Goal: Task Accomplishment & Management: Complete application form

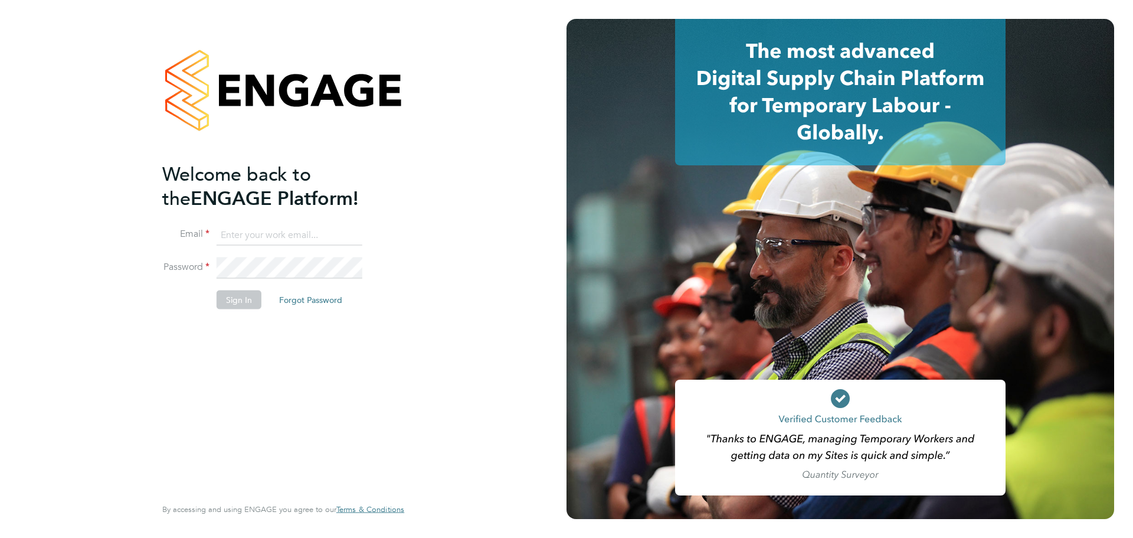
type input "harry.slater@cpplc.com"
click at [247, 301] on button "Sign In" at bounding box center [239, 299] width 45 height 19
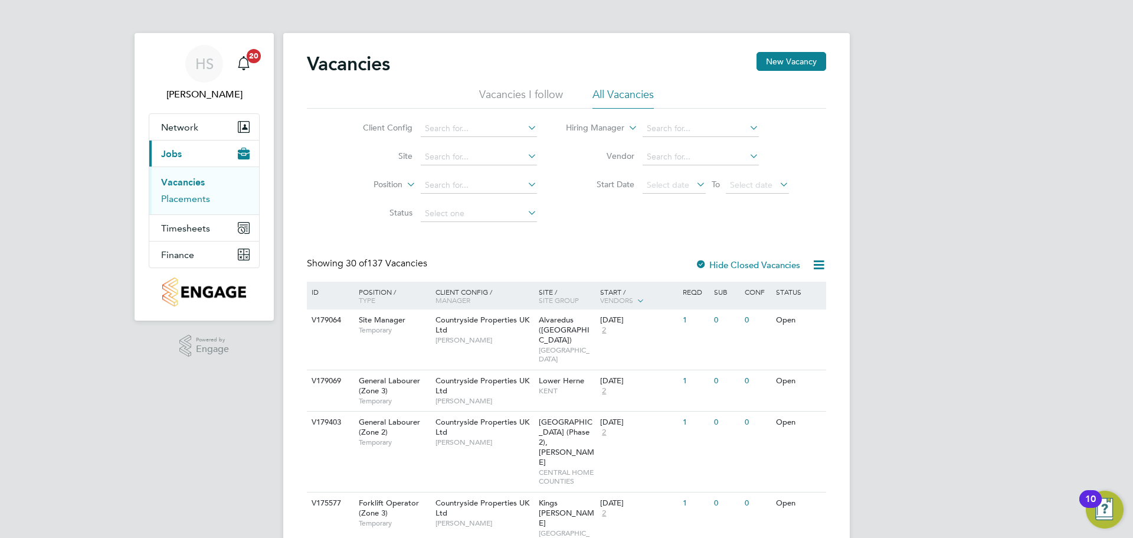
click at [200, 199] on link "Placements" at bounding box center [185, 198] width 49 height 11
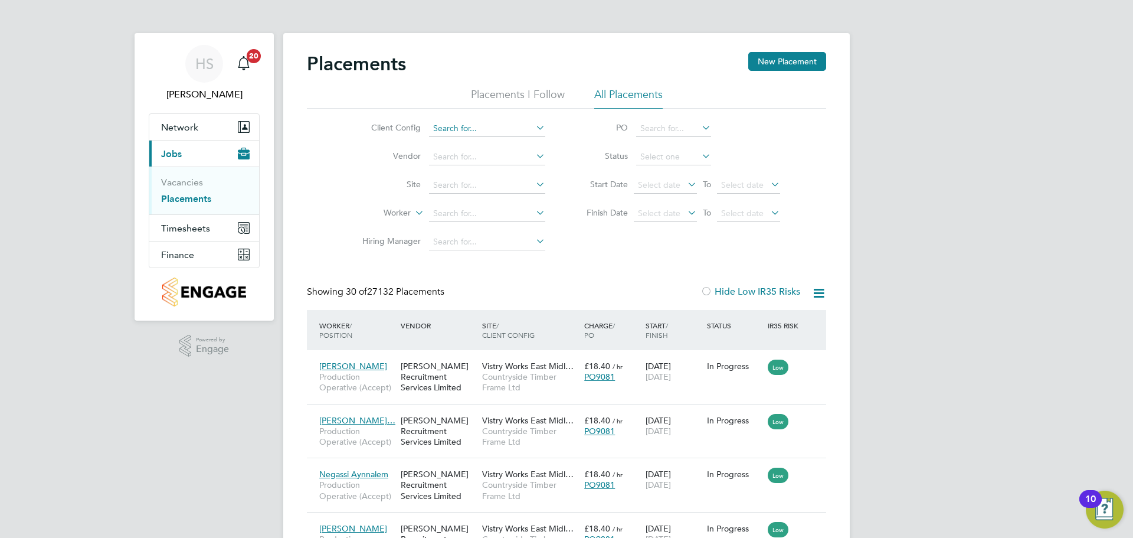
click at [488, 126] on input at bounding box center [487, 128] width 116 height 17
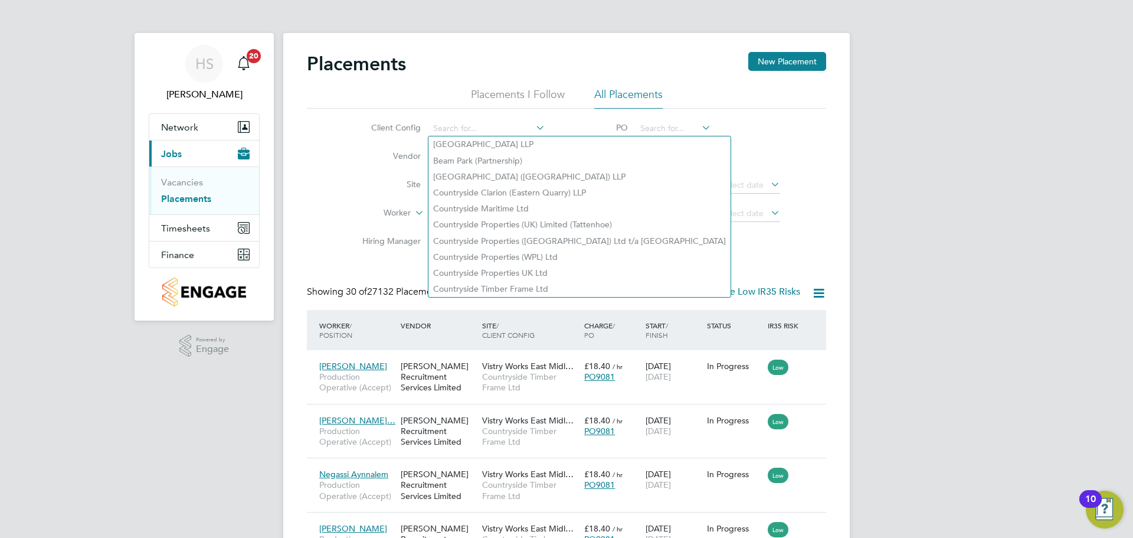
click at [351, 149] on li "Vendor" at bounding box center [449, 157] width 222 height 28
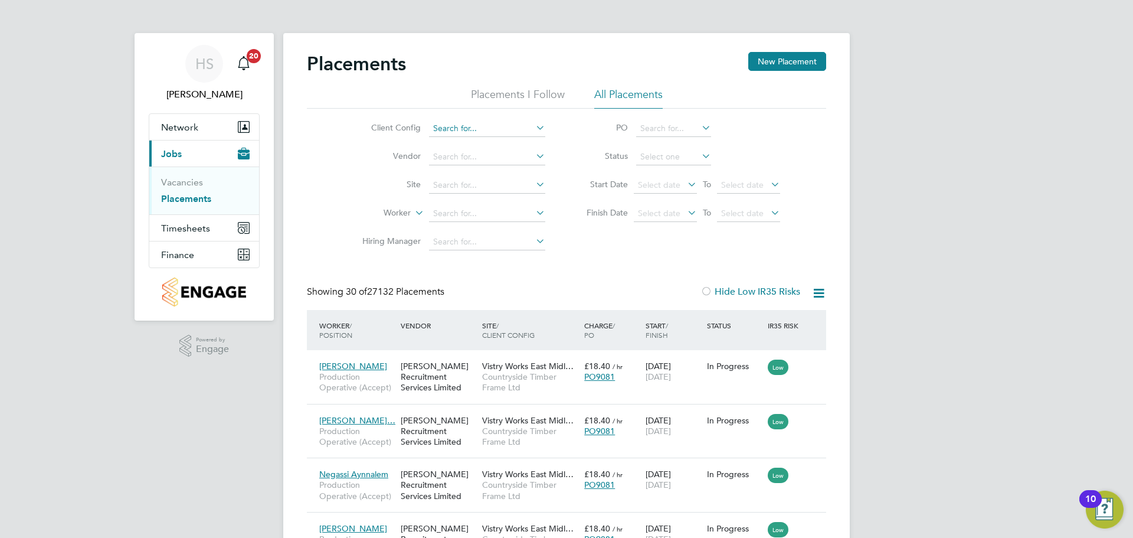
click at [460, 130] on input at bounding box center [487, 128] width 116 height 17
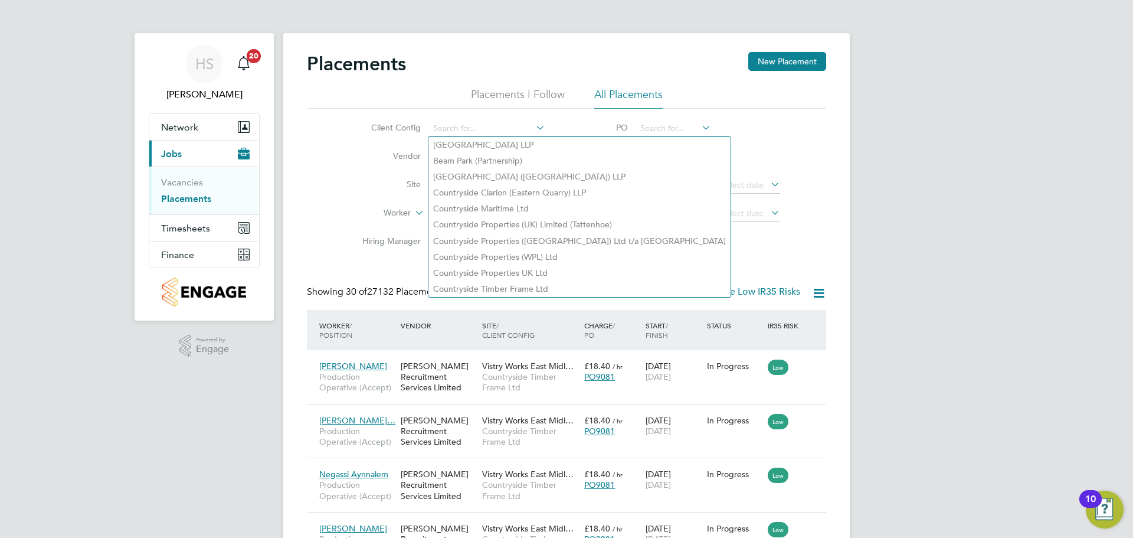
click at [331, 207] on div "Client Config Vendor Site Worker Hiring Manager PO Status Start Date Select dat…" at bounding box center [566, 183] width 519 height 148
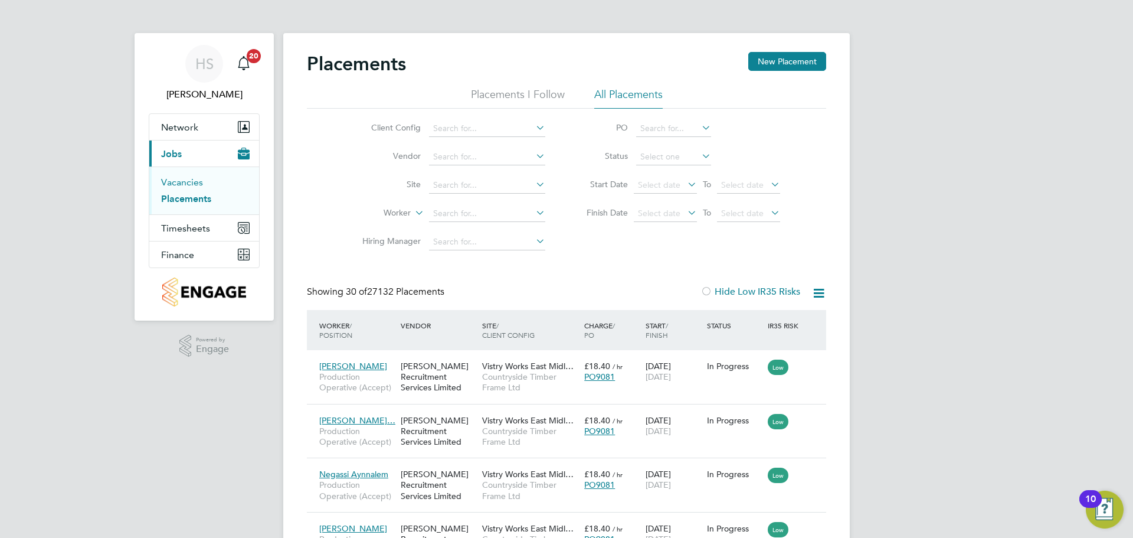
click at [201, 184] on link "Vacancies" at bounding box center [182, 181] width 42 height 11
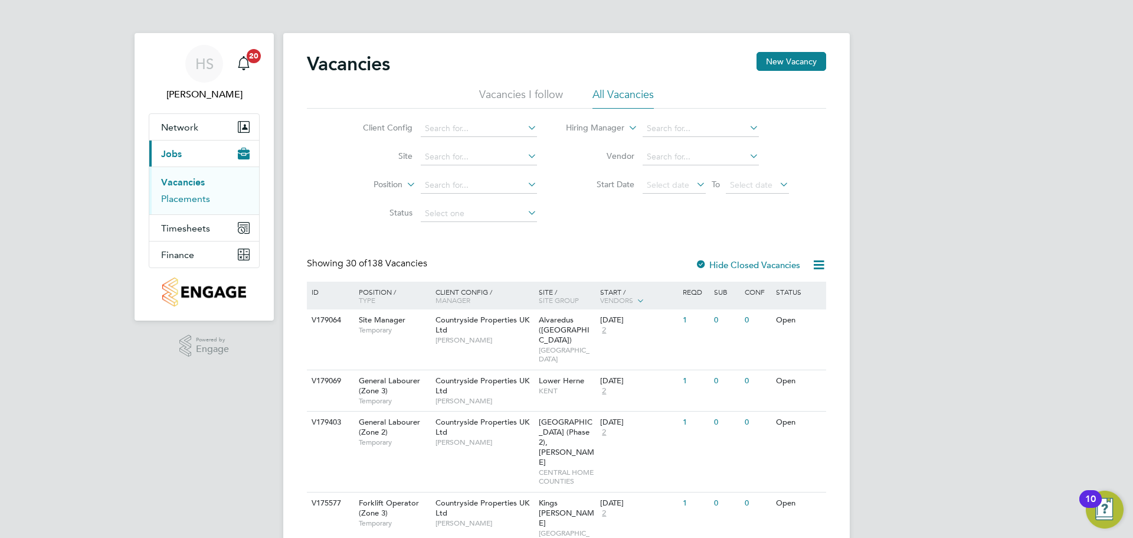
click at [206, 200] on link "Placements" at bounding box center [185, 198] width 49 height 11
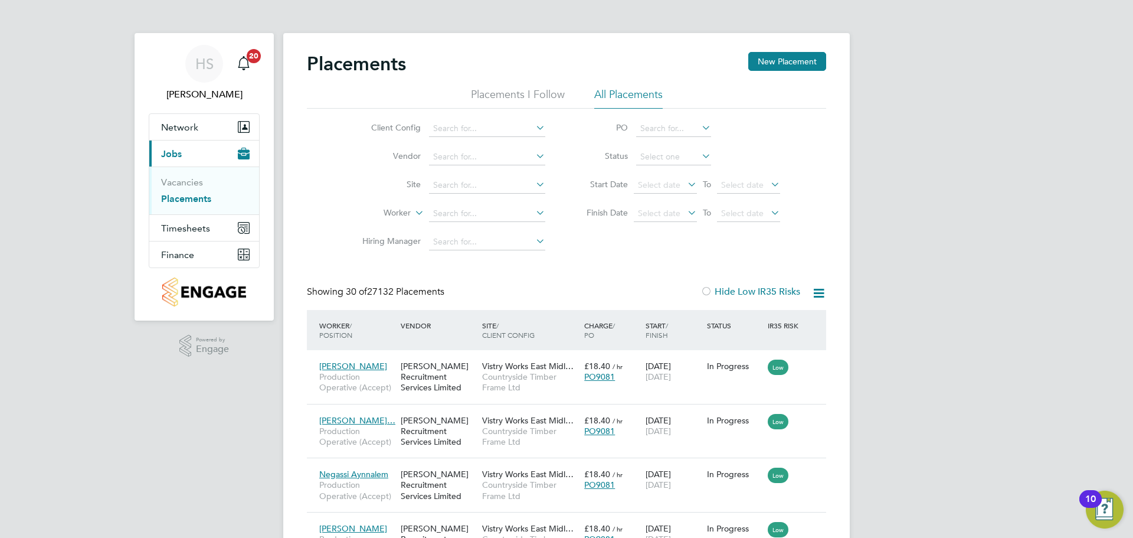
click at [669, 165] on li "Status" at bounding box center [677, 157] width 235 height 28
click at [675, 155] on input at bounding box center [673, 157] width 75 height 17
click at [666, 174] on li "Active" at bounding box center [674, 172] width 76 height 15
type input "Active"
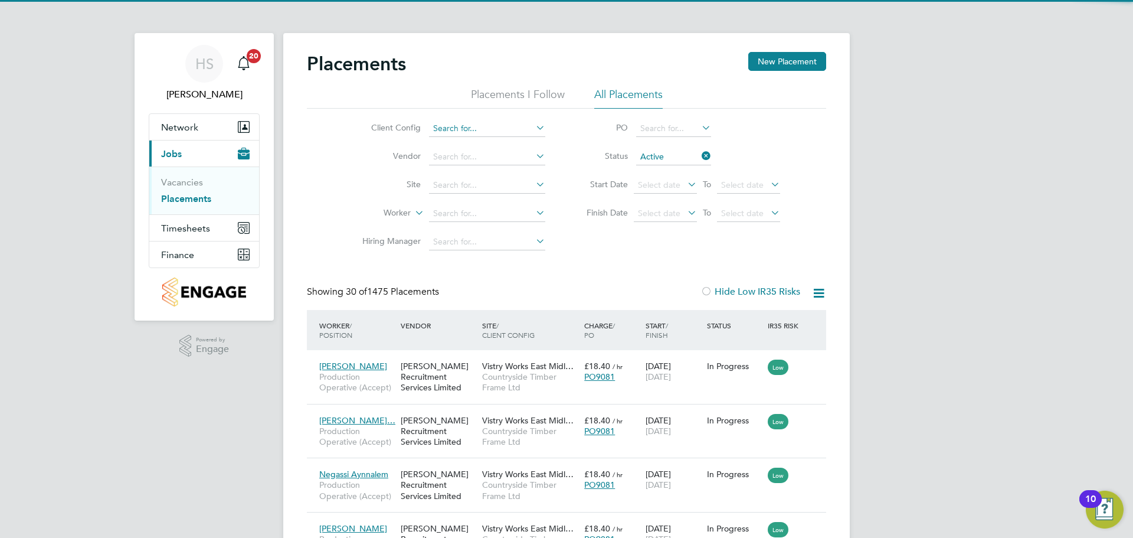
click at [447, 127] on input at bounding box center [487, 128] width 116 height 17
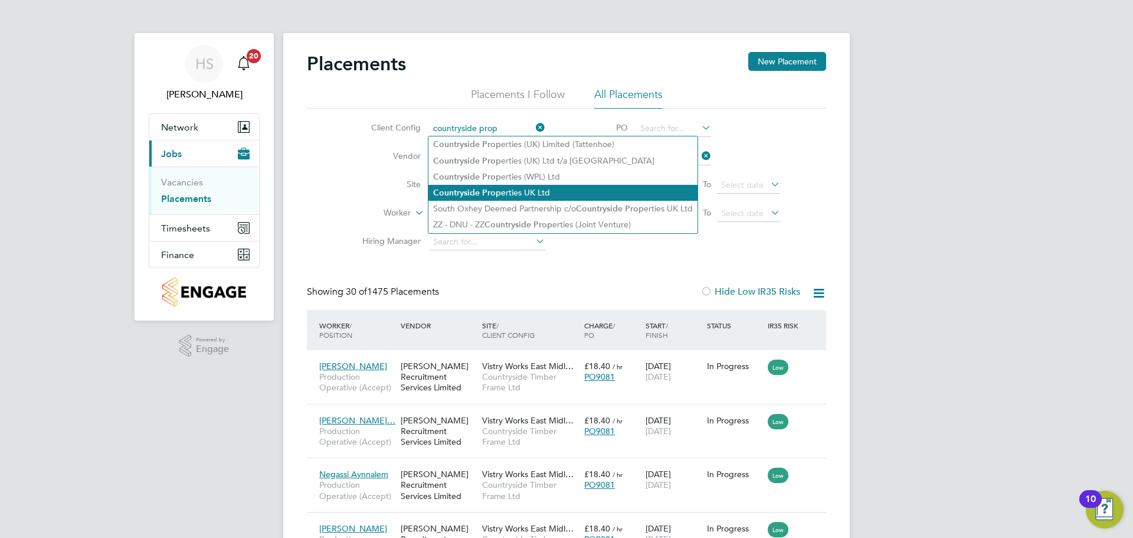
click at [519, 185] on li "Countryside Prop erties UK Ltd" at bounding box center [563, 193] width 269 height 16
type input "Countryside Properties UK Ltd"
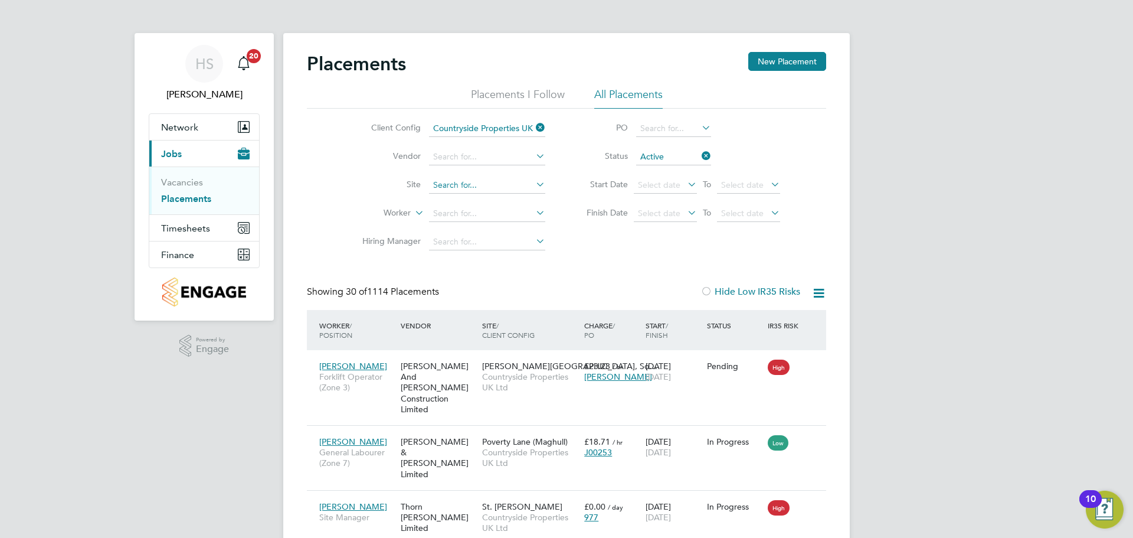
click at [453, 187] on input at bounding box center [487, 185] width 116 height 17
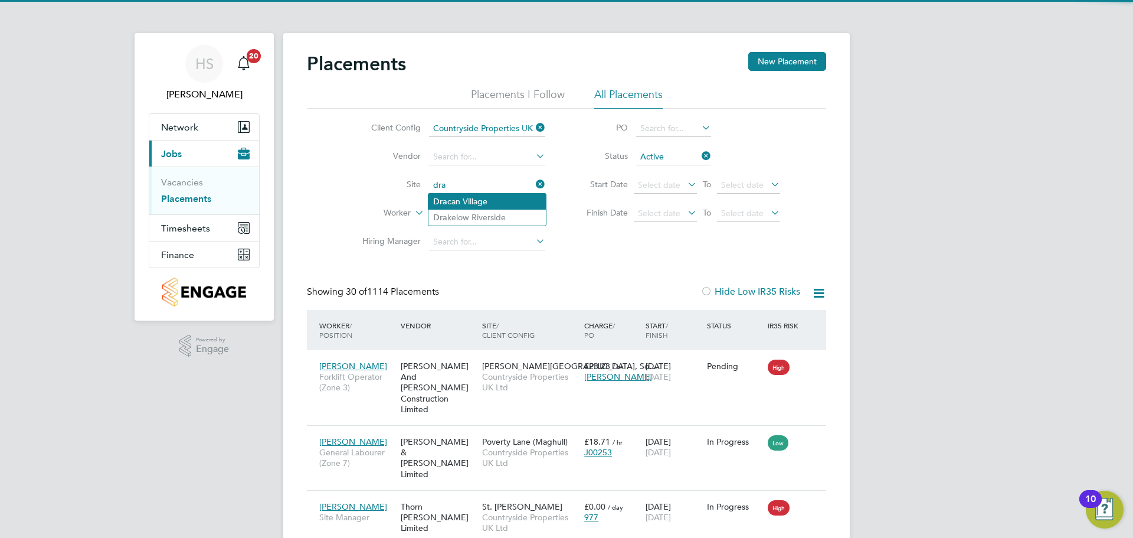
click at [450, 197] on li "[GEOGRAPHIC_DATA]" at bounding box center [487, 202] width 117 height 16
type input "[GEOGRAPHIC_DATA]"
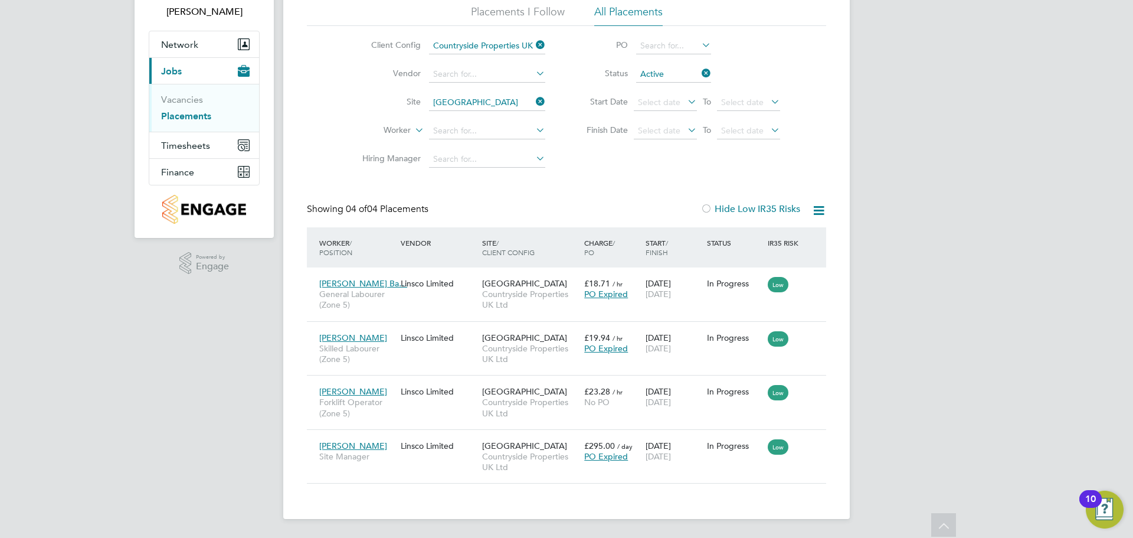
click at [699, 73] on icon at bounding box center [699, 73] width 0 height 17
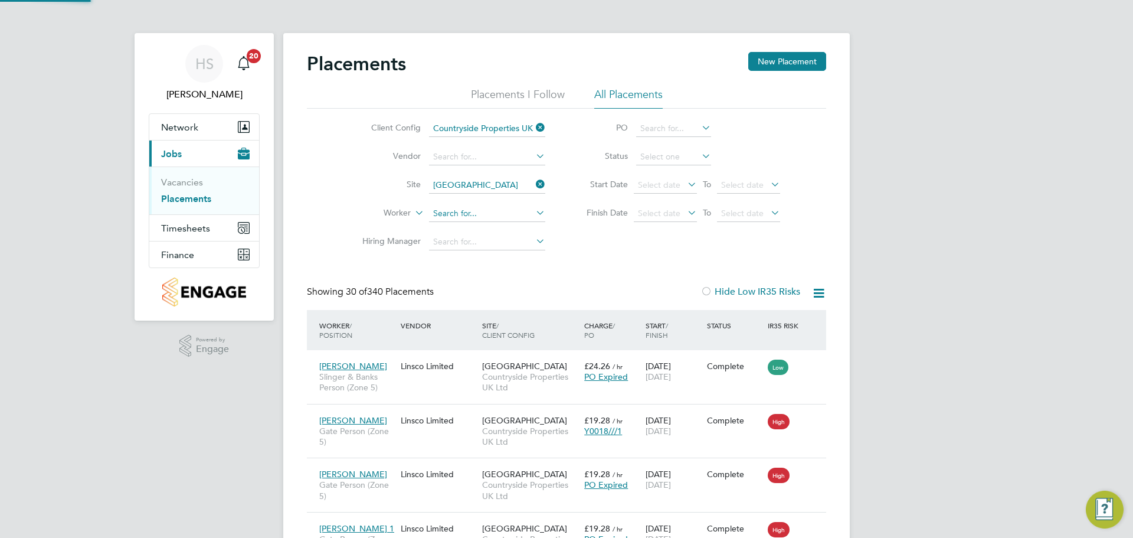
scroll to position [11, 55]
click at [453, 217] on input at bounding box center [487, 213] width 116 height 17
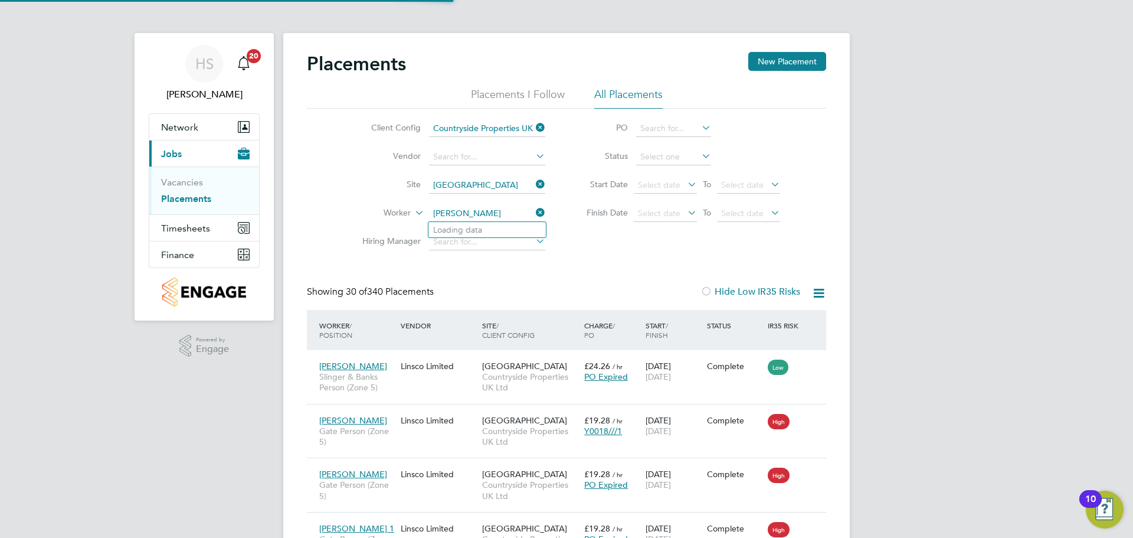
drag, startPoint x: 449, startPoint y: 214, endPoint x: 430, endPoint y: 212, distance: 19.6
click at [430, 213] on input "[PERSON_NAME]" at bounding box center [487, 213] width 116 height 17
click at [443, 231] on li "[PERSON_NAME] olds" at bounding box center [487, 230] width 117 height 16
type input "[PERSON_NAME]"
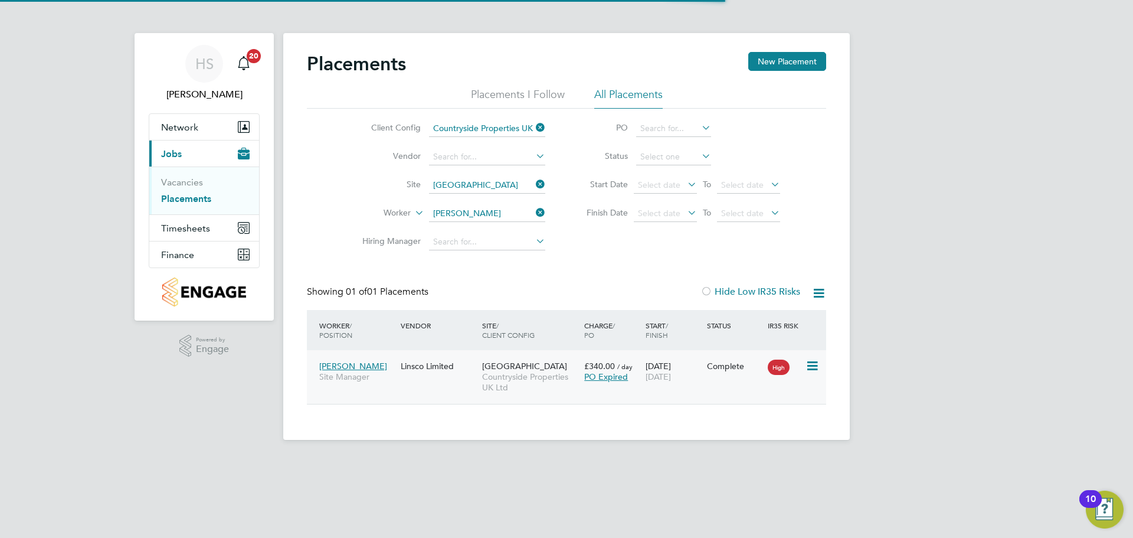
drag, startPoint x: 720, startPoint y: 394, endPoint x: 701, endPoint y: 397, distance: 18.5
click at [374, 375] on span "Site Manager" at bounding box center [357, 376] width 76 height 11
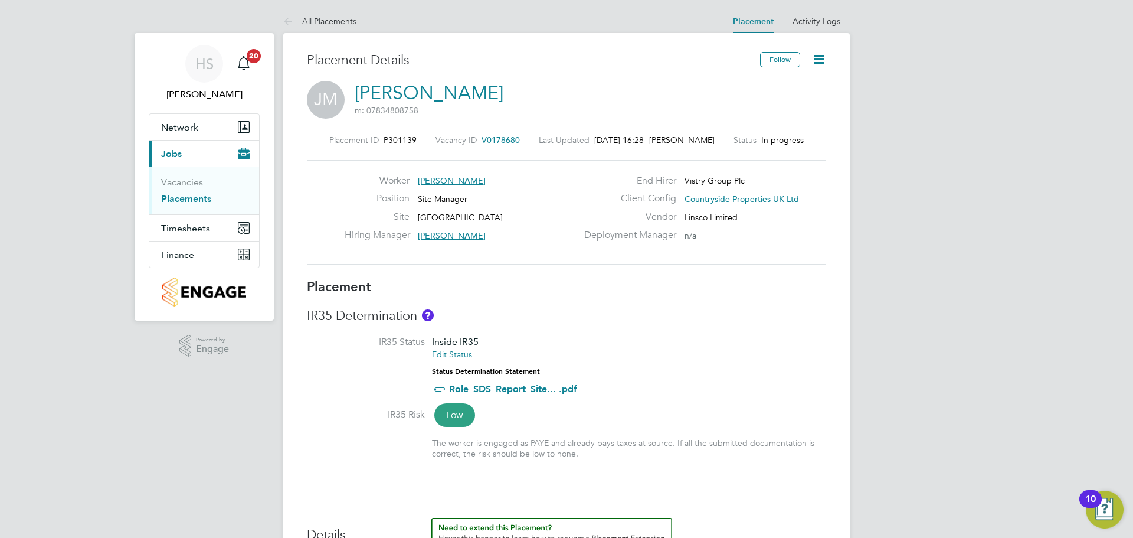
click at [488, 141] on span "V0178680" at bounding box center [501, 140] width 38 height 11
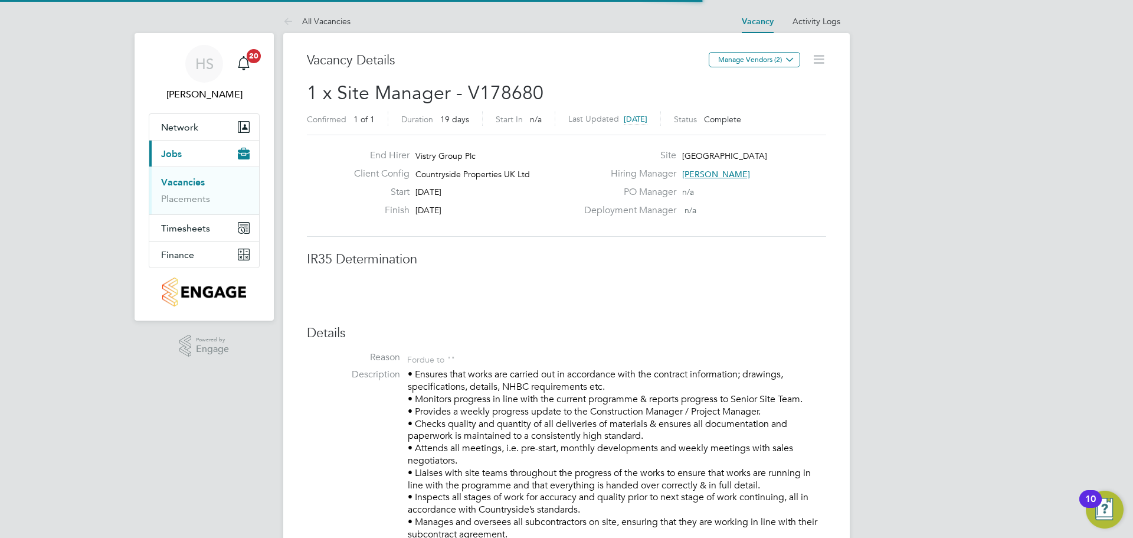
scroll to position [6, 6]
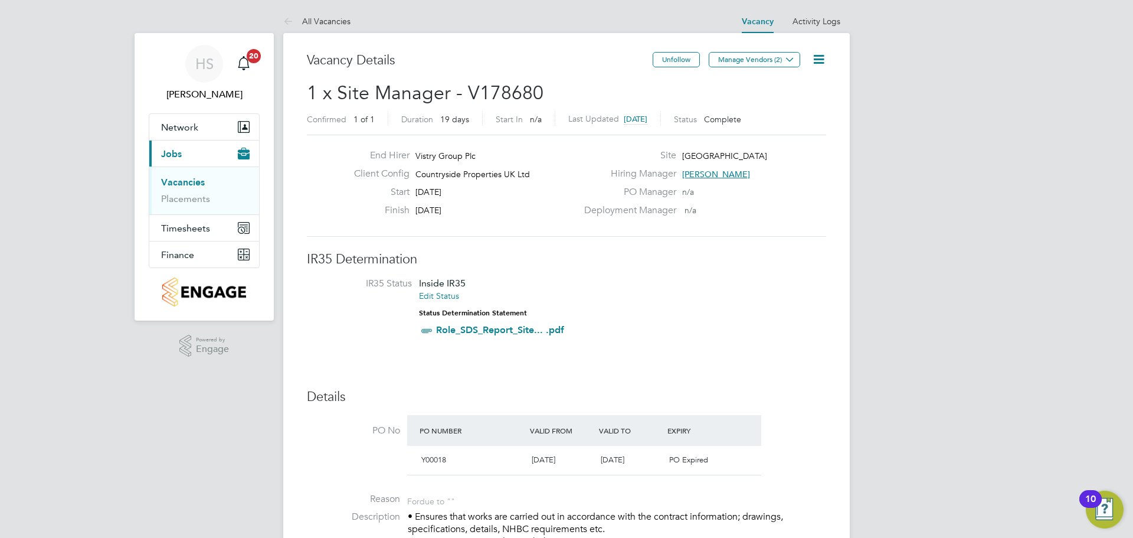
click at [822, 60] on icon at bounding box center [819, 59] width 15 height 15
click at [797, 104] on li "Update Status" at bounding box center [790, 104] width 68 height 17
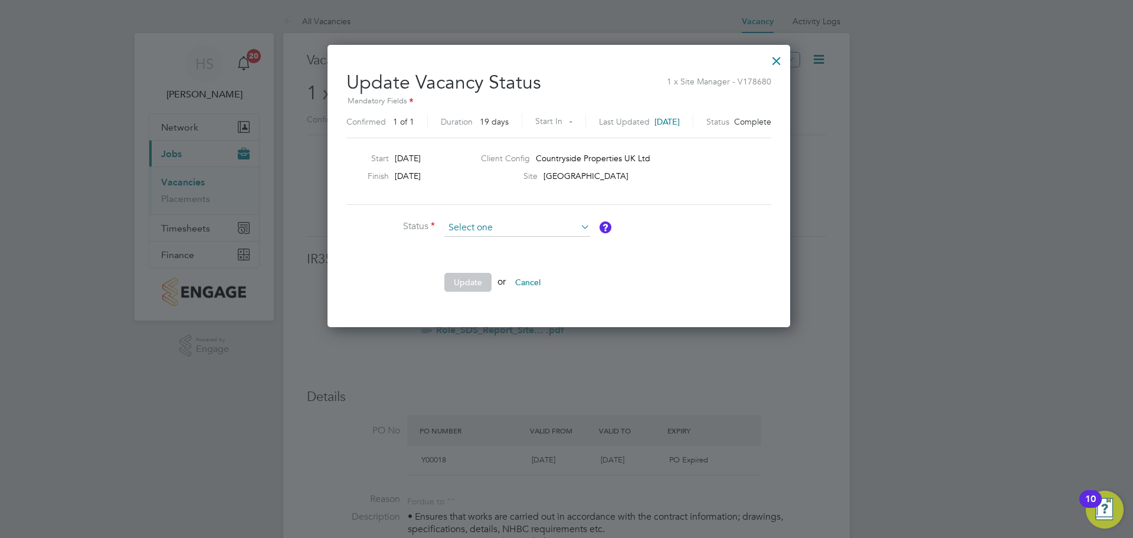
click at [475, 219] on input at bounding box center [517, 228] width 146 height 18
click at [474, 243] on li "Open" at bounding box center [517, 243] width 147 height 15
type input "Open"
click at [466, 283] on button "Update" at bounding box center [467, 282] width 47 height 19
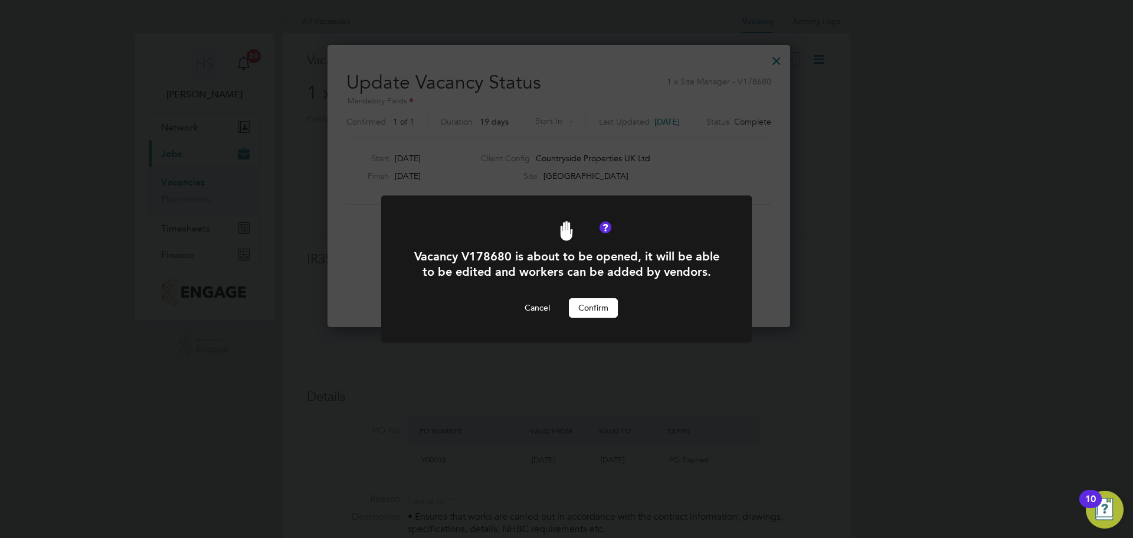
click at [609, 314] on button "Confirm" at bounding box center [593, 307] width 49 height 19
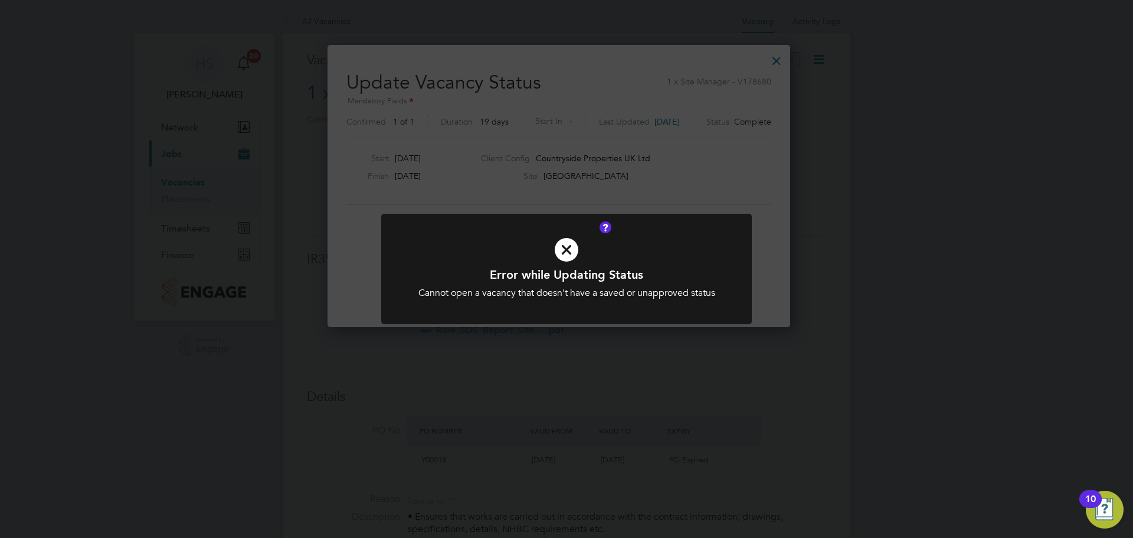
click at [774, 276] on div "Error while Updating Status Cannot open a vacancy that doesn't have a saved or …" at bounding box center [566, 269] width 1133 height 538
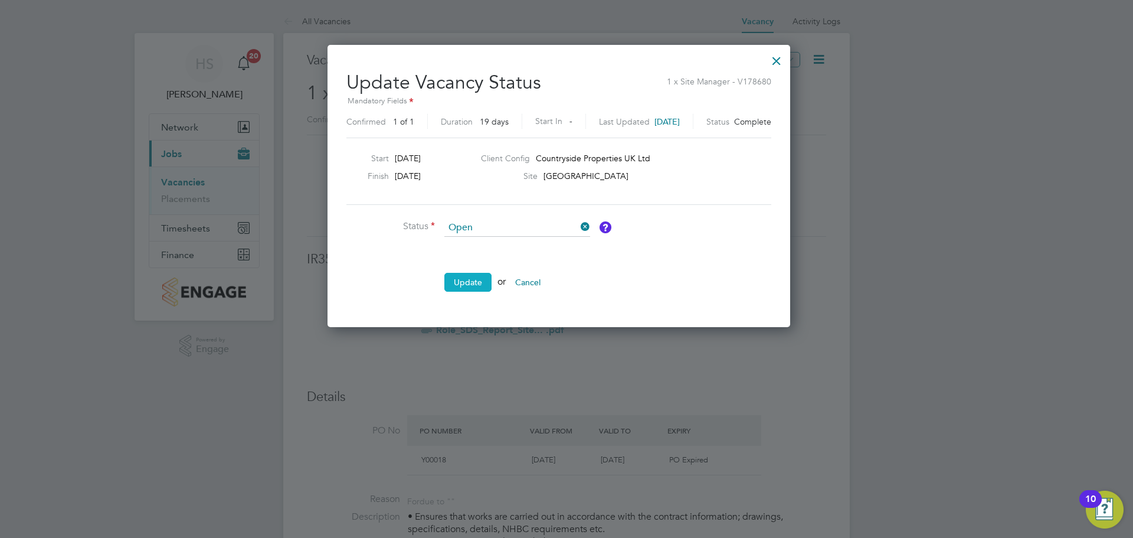
click at [467, 283] on button "Update" at bounding box center [467, 282] width 47 height 19
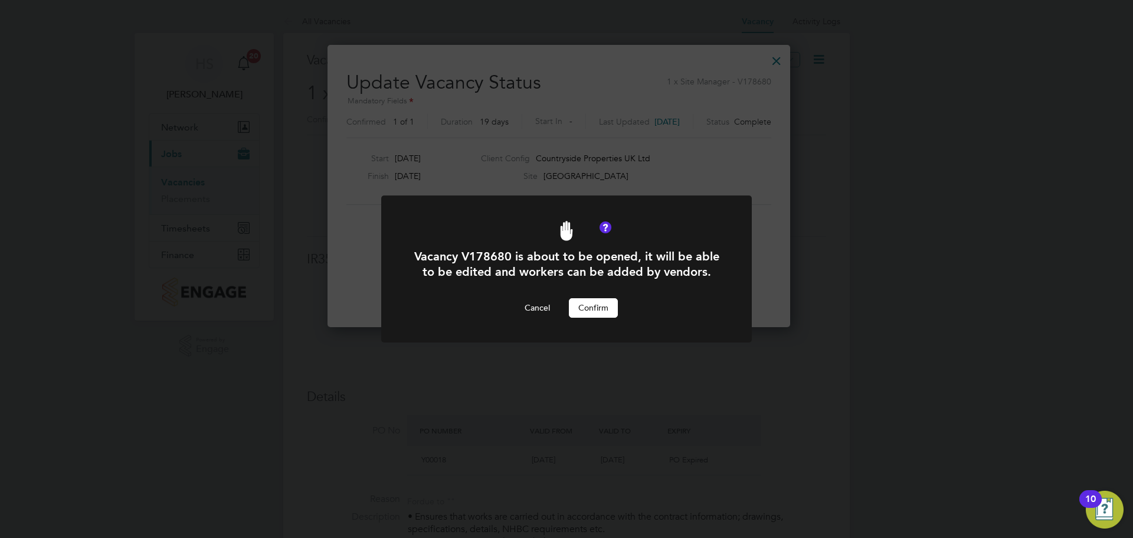
click at [594, 315] on button "Confirm" at bounding box center [593, 307] width 49 height 19
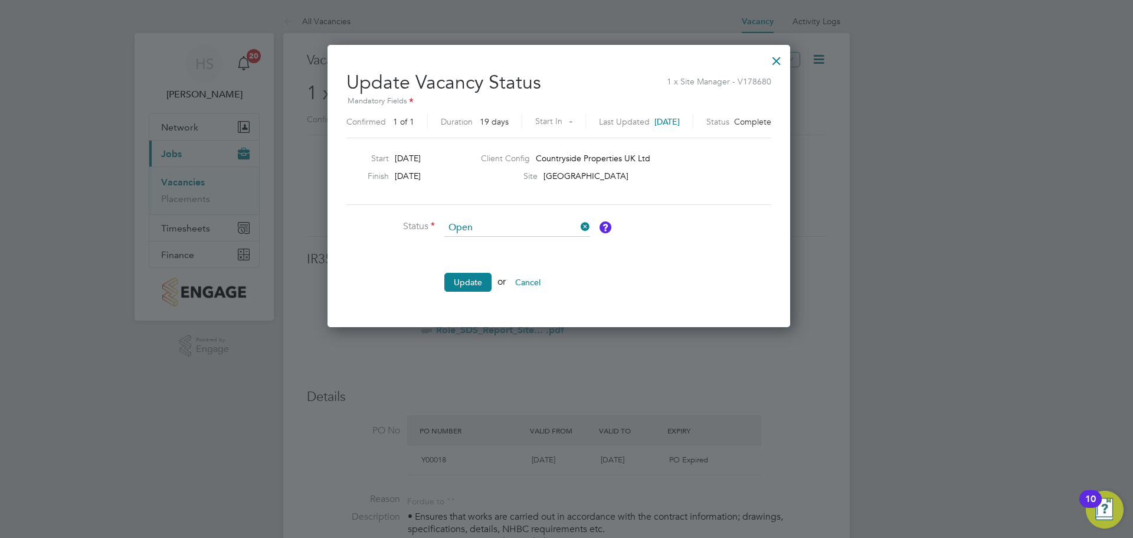
click at [787, 57] on div at bounding box center [776, 57] width 21 height 21
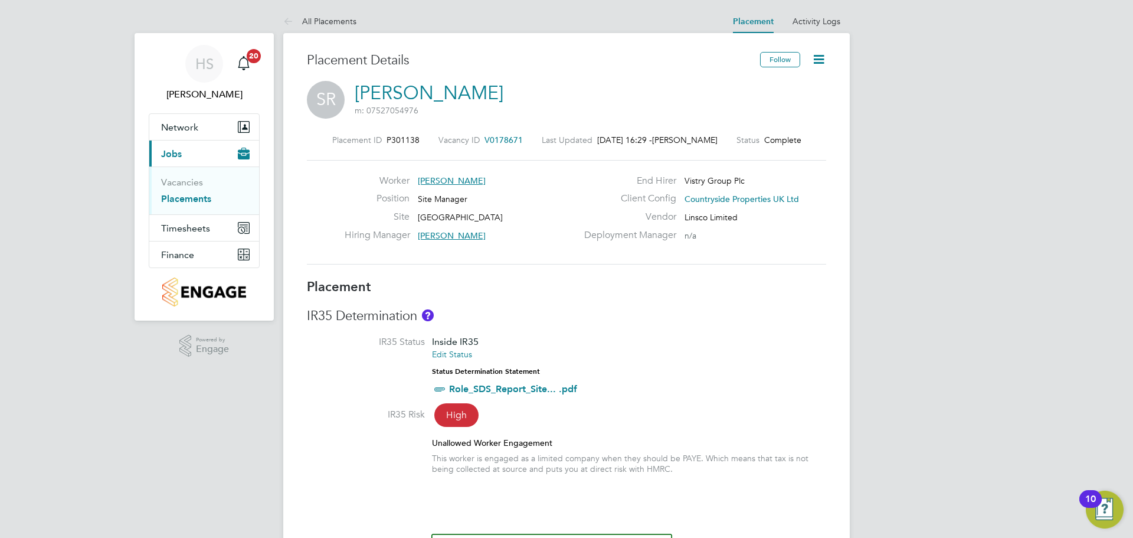
click at [821, 59] on icon at bounding box center [819, 59] width 15 height 15
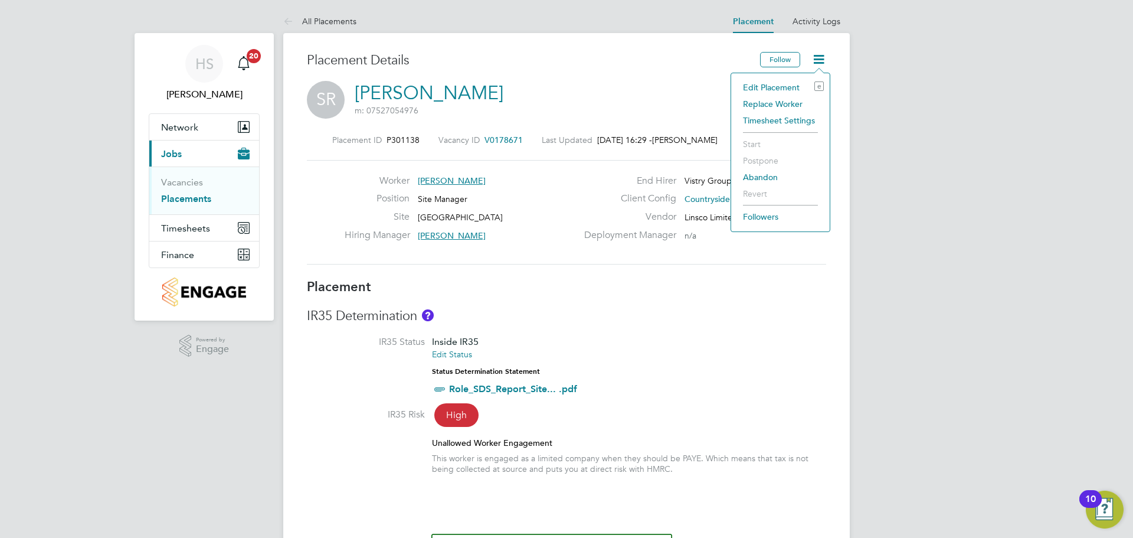
click at [780, 83] on li "Edit Placement e" at bounding box center [780, 87] width 87 height 17
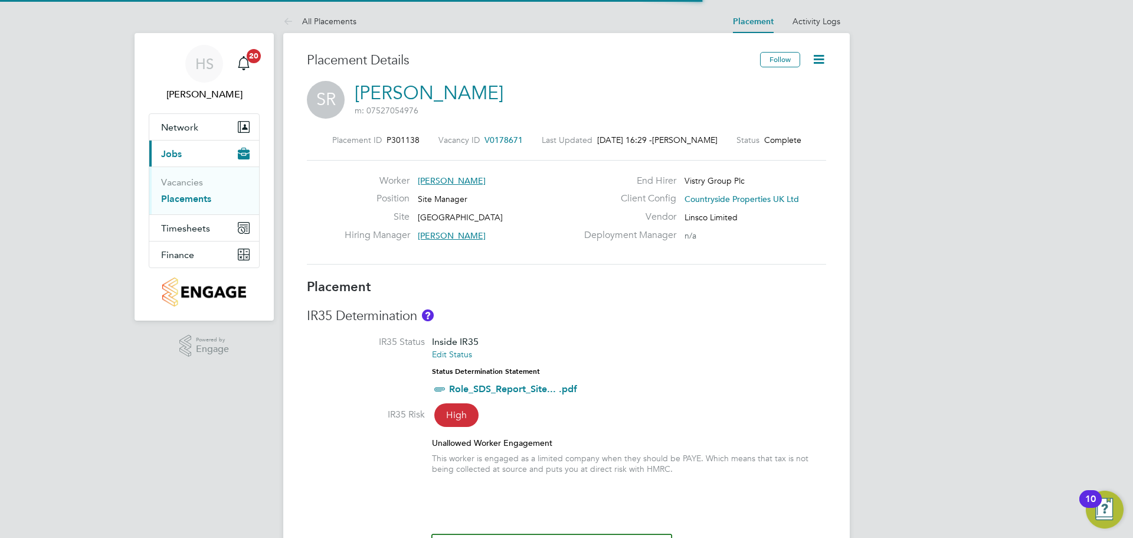
scroll to position [6, 6]
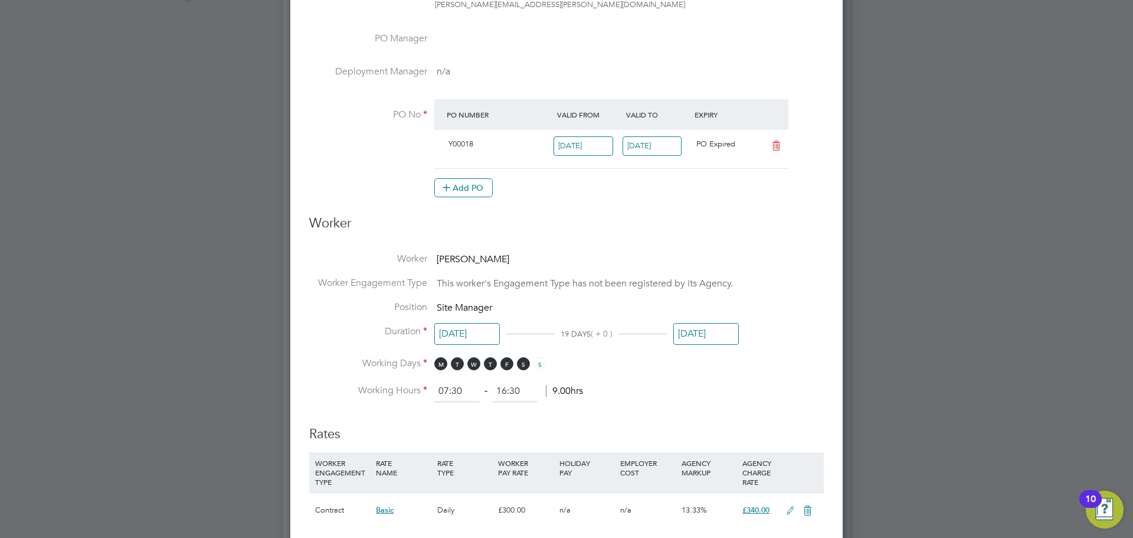
click at [715, 342] on input "[DATE]" at bounding box center [706, 334] width 66 height 22
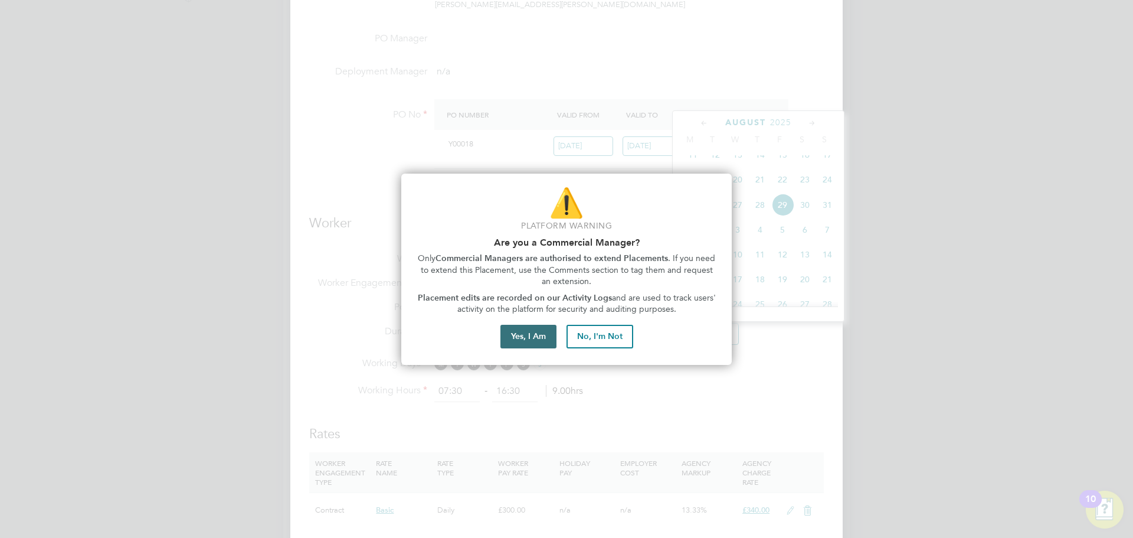
click at [530, 331] on button "Yes, I Am" at bounding box center [529, 337] width 56 height 24
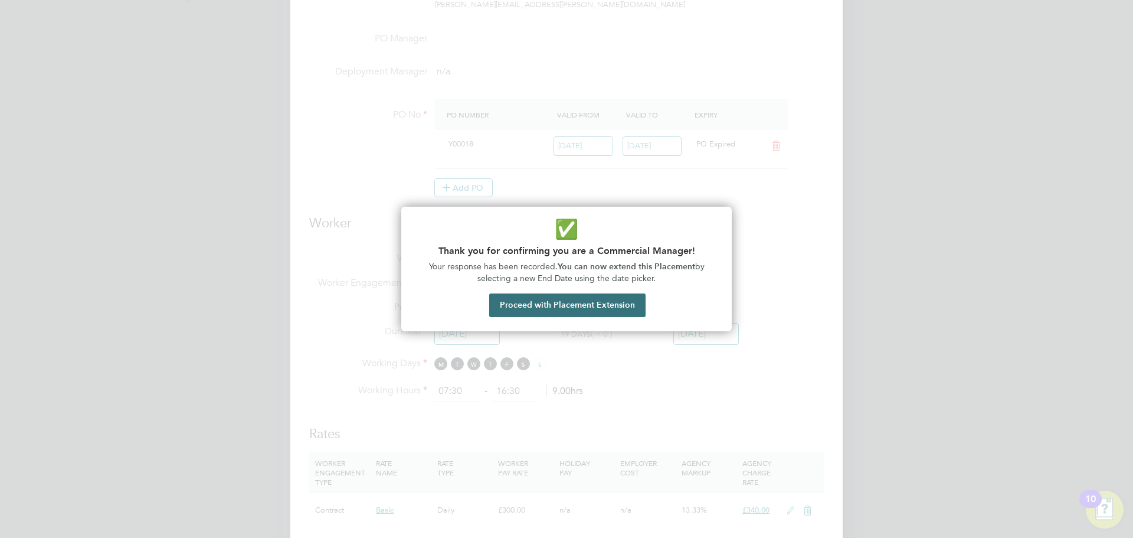
click at [590, 310] on button "Proceed with Placement Extension" at bounding box center [567, 305] width 156 height 24
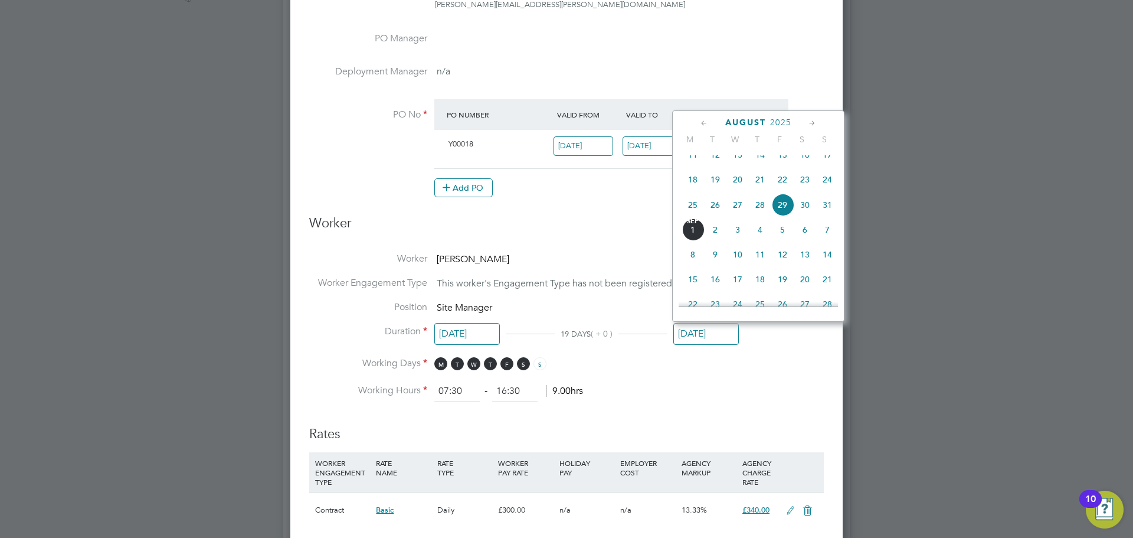
click at [784, 290] on span "19" at bounding box center [782, 279] width 22 height 22
type input "[DATE]"
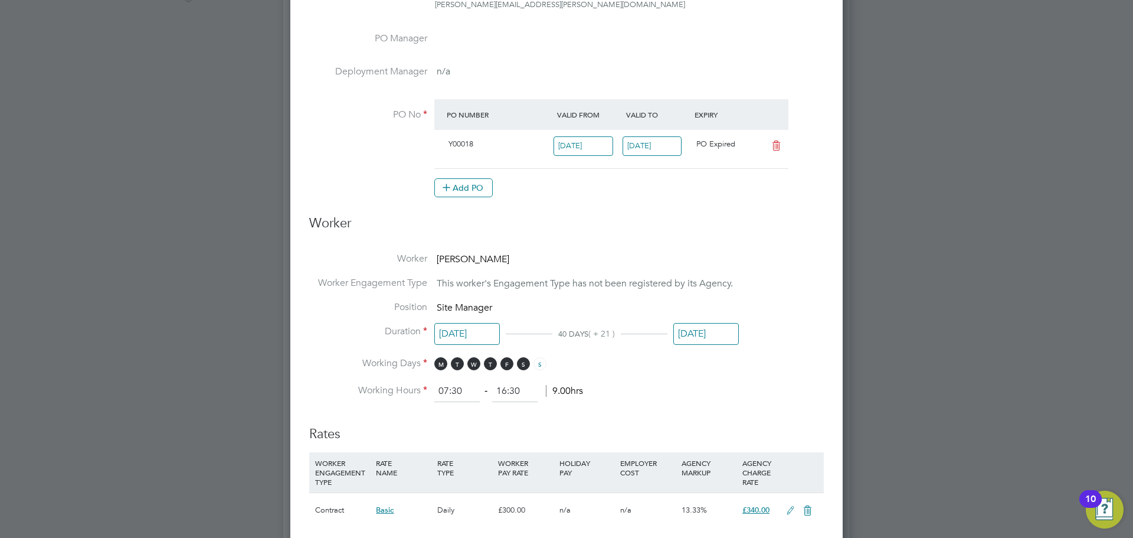
click at [758, 357] on li "Working Days M T W T F S S" at bounding box center [566, 369] width 515 height 24
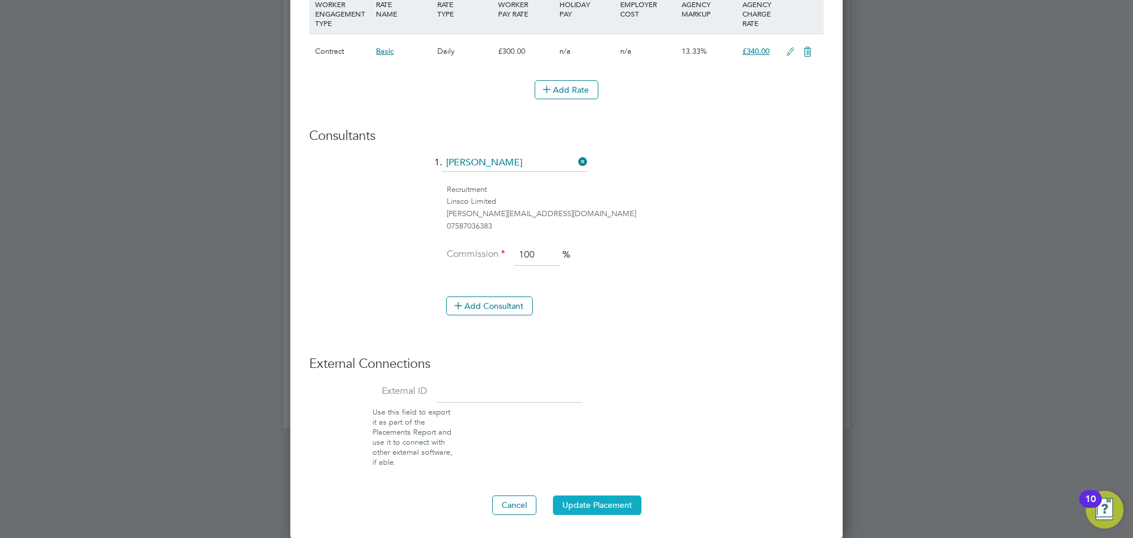
click at [582, 511] on button "Update Placement" at bounding box center [597, 504] width 89 height 19
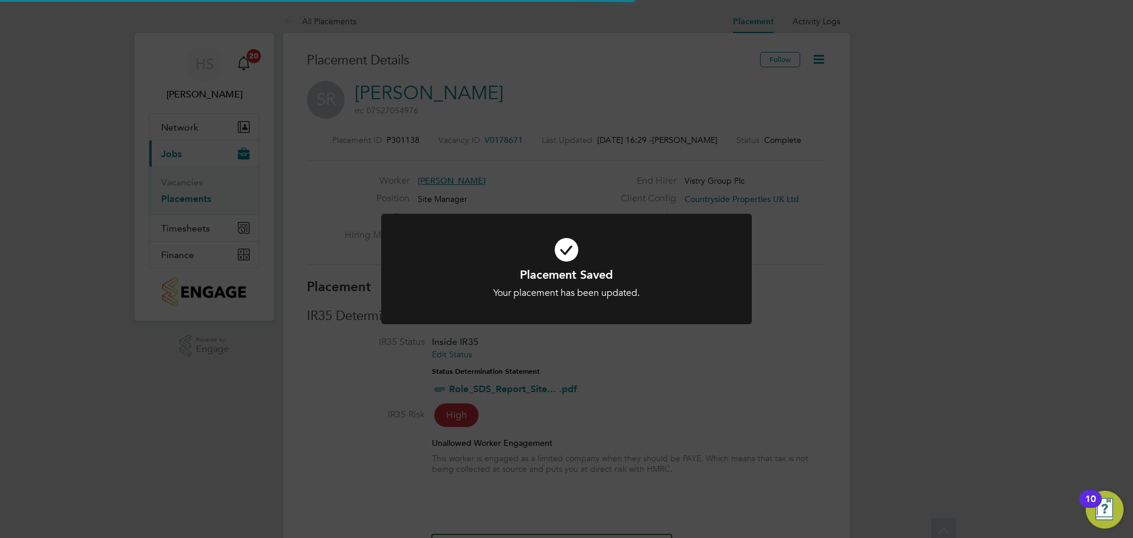
click at [1059, 329] on div "Placement Saved Your placement has been updated. Cancel Okay" at bounding box center [566, 269] width 1133 height 538
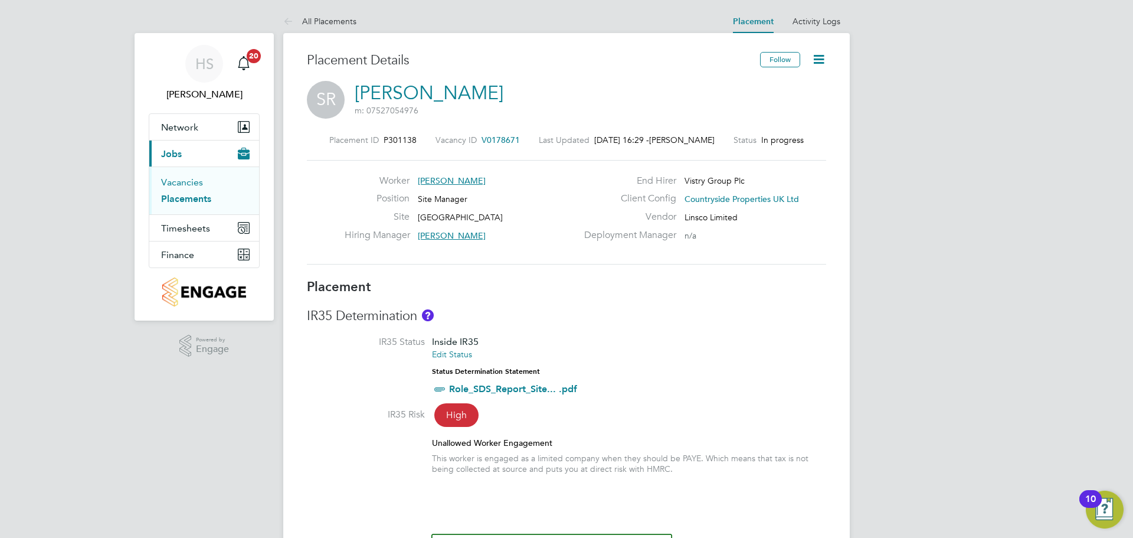
click at [184, 181] on link "Vacancies" at bounding box center [182, 181] width 42 height 11
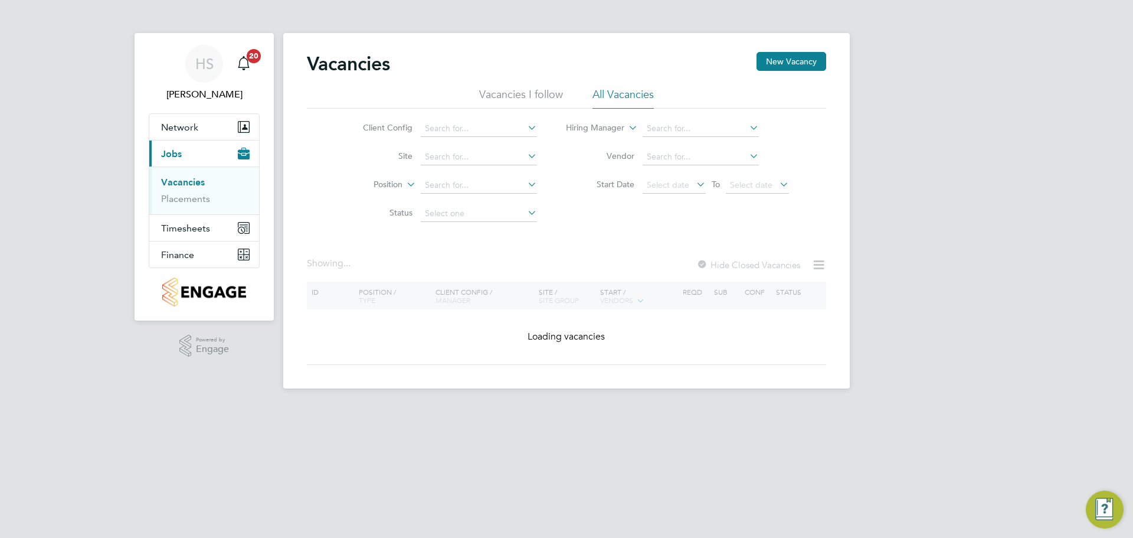
click at [764, 50] on div "Vacancies New Vacancy Vacancies I follow All Vacancies Client Config Site Posit…" at bounding box center [566, 210] width 567 height 355
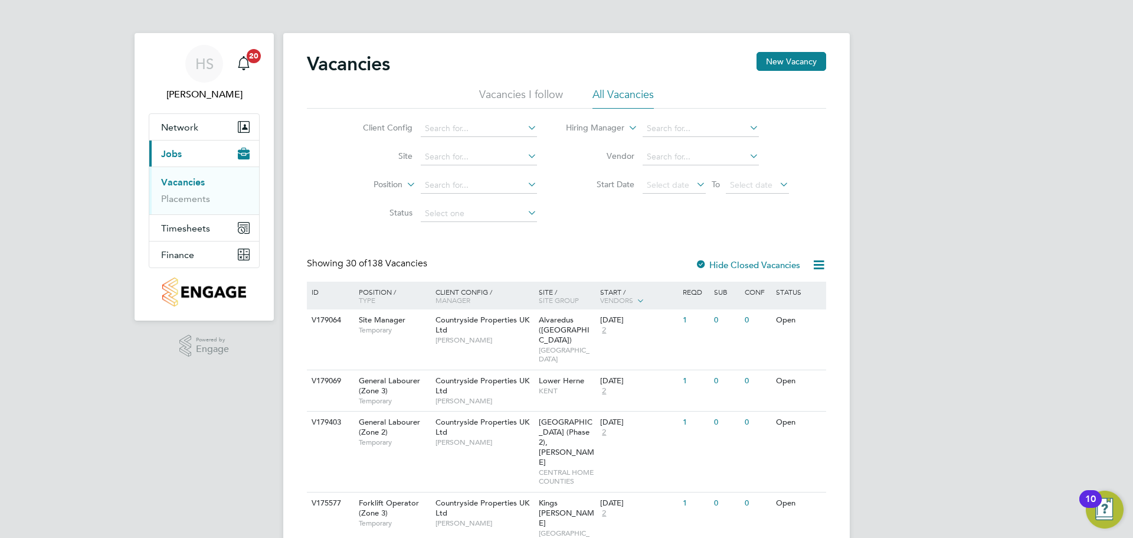
click at [780, 72] on div "Vacancies New Vacancy" at bounding box center [566, 69] width 519 height 35
click at [782, 67] on button "New Vacancy" at bounding box center [792, 61] width 70 height 19
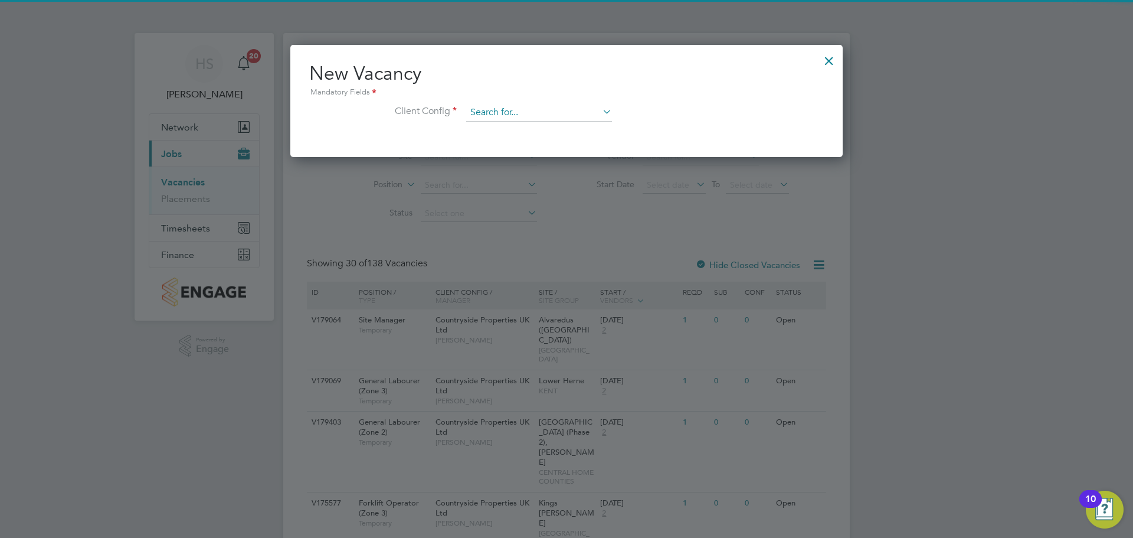
click at [554, 116] on input at bounding box center [539, 113] width 146 height 18
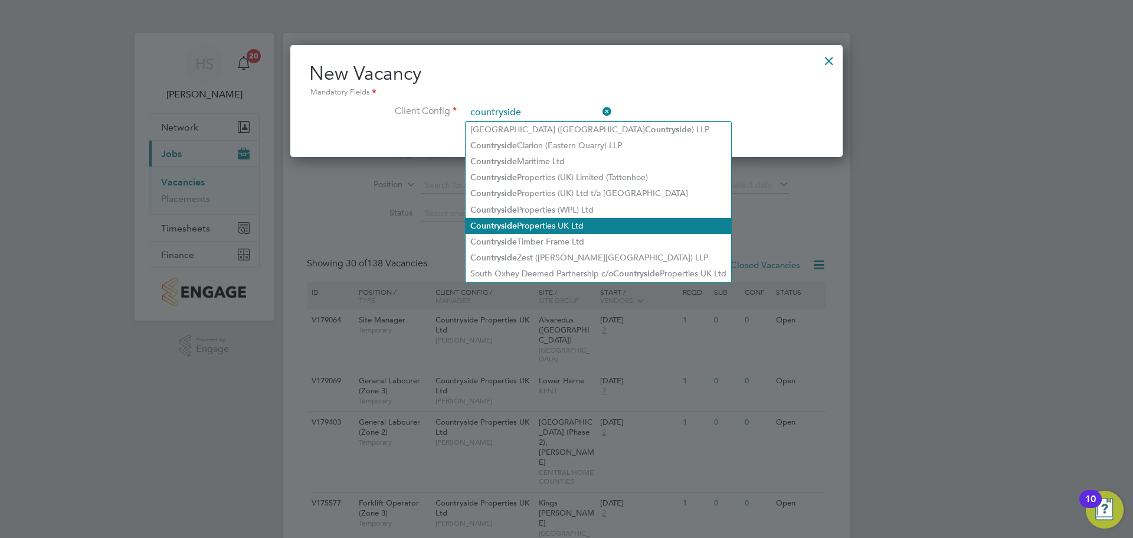
click at [602, 218] on li "Countryside Properties UK Ltd" at bounding box center [599, 226] width 266 height 16
type input "Countryside Properties UK Ltd"
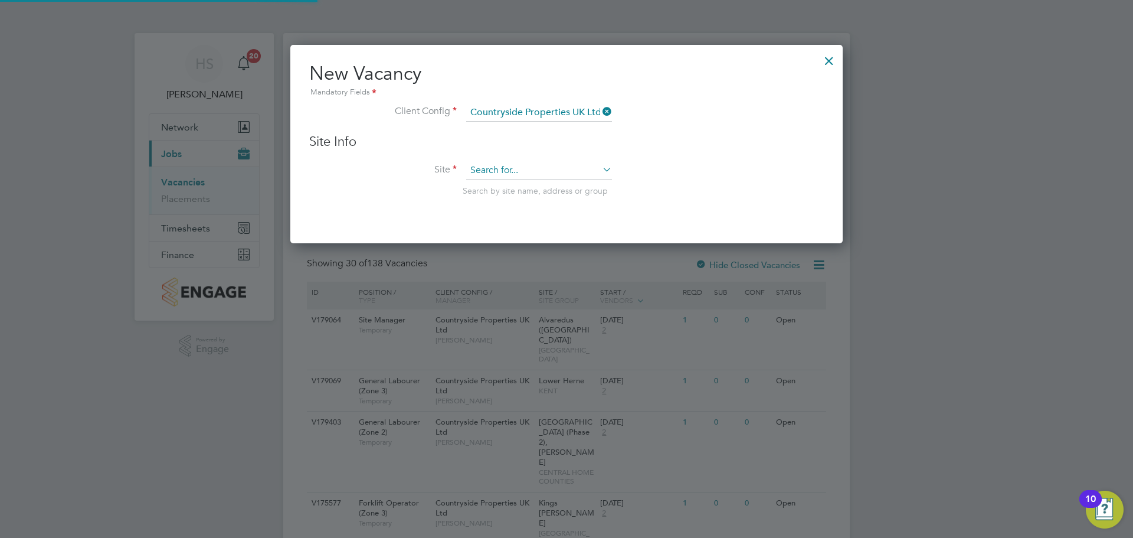
click at [521, 169] on input at bounding box center [539, 171] width 146 height 18
click at [537, 181] on li "Drac an Village" at bounding box center [539, 187] width 147 height 16
type input "[GEOGRAPHIC_DATA]"
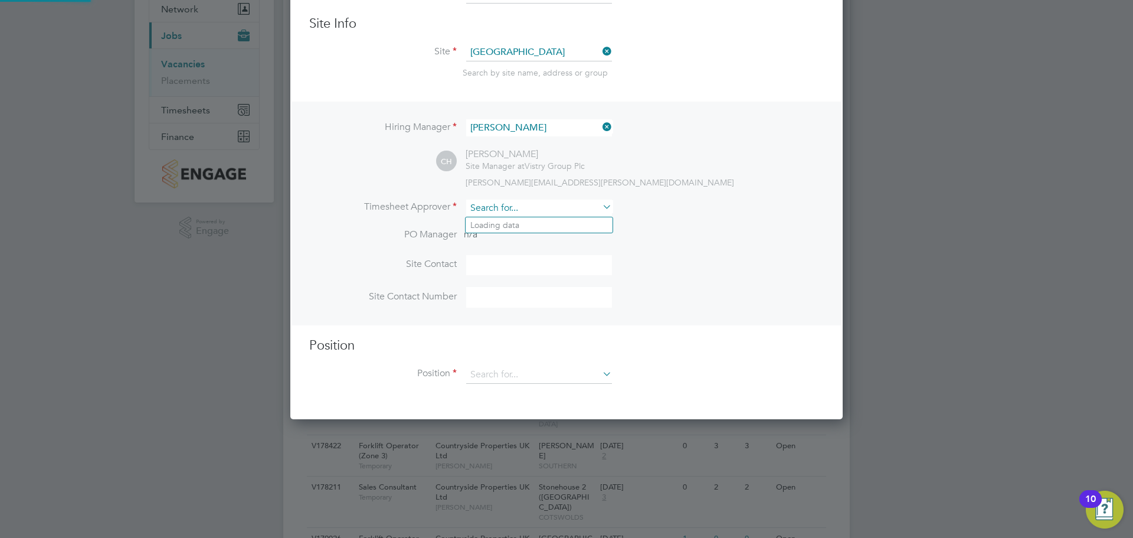
click at [529, 212] on input at bounding box center [539, 208] width 146 height 17
click at [519, 230] on li "Chris Har rison" at bounding box center [539, 225] width 147 height 16
type input "Chris Harrison"
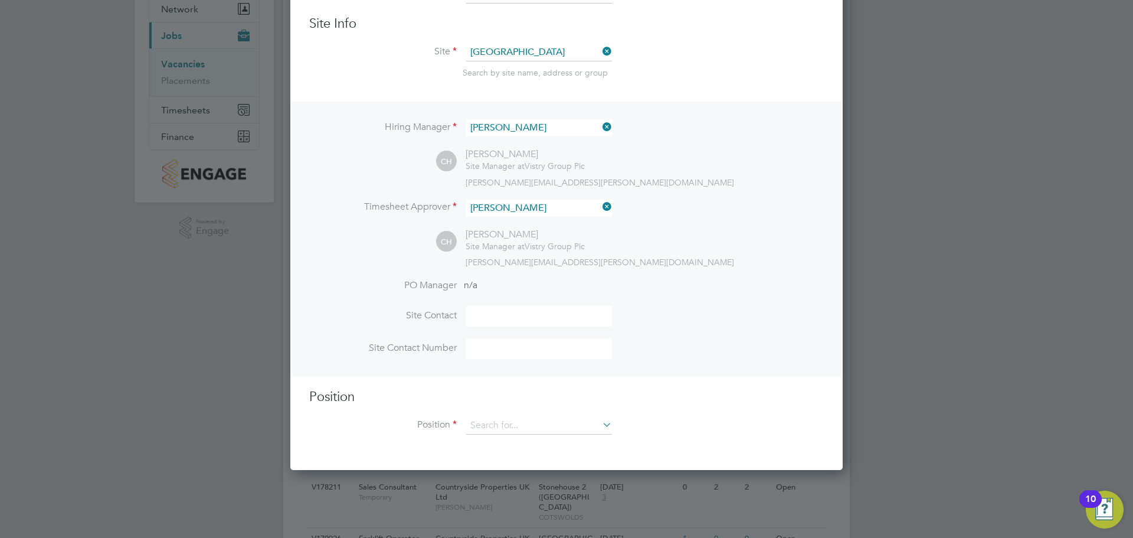
click at [510, 312] on input at bounding box center [539, 316] width 146 height 21
type input "Chris Harrison"
click at [482, 434] on input at bounding box center [539, 426] width 146 height 18
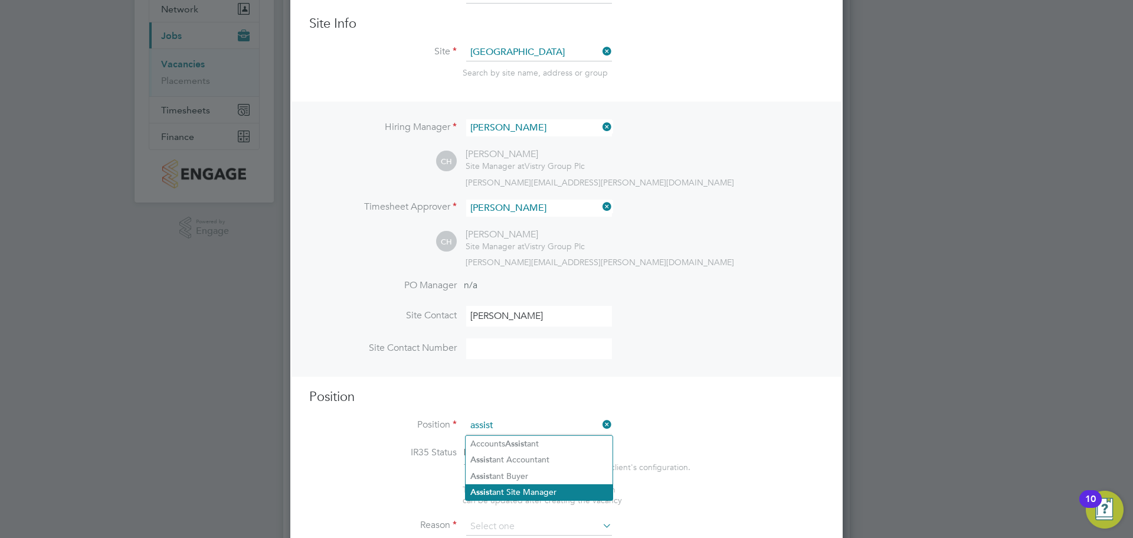
click at [567, 492] on li "Assist ant Site Manager" at bounding box center [539, 492] width 147 height 16
type input "Assistant Site Manager"
type textarea "• Supervises and ensures that all construction work under their control is buil…"
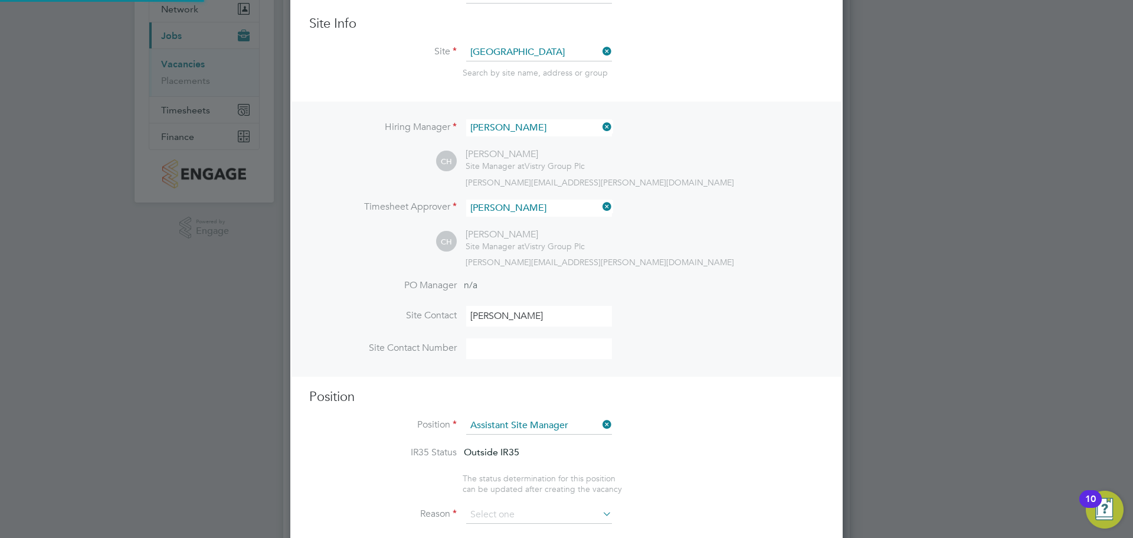
click at [821, 375] on div "Hiring Manager Chris Harrison CH Chris Harrison Site Manager at Vistry Group Pl…" at bounding box center [567, 239] width 550 height 274
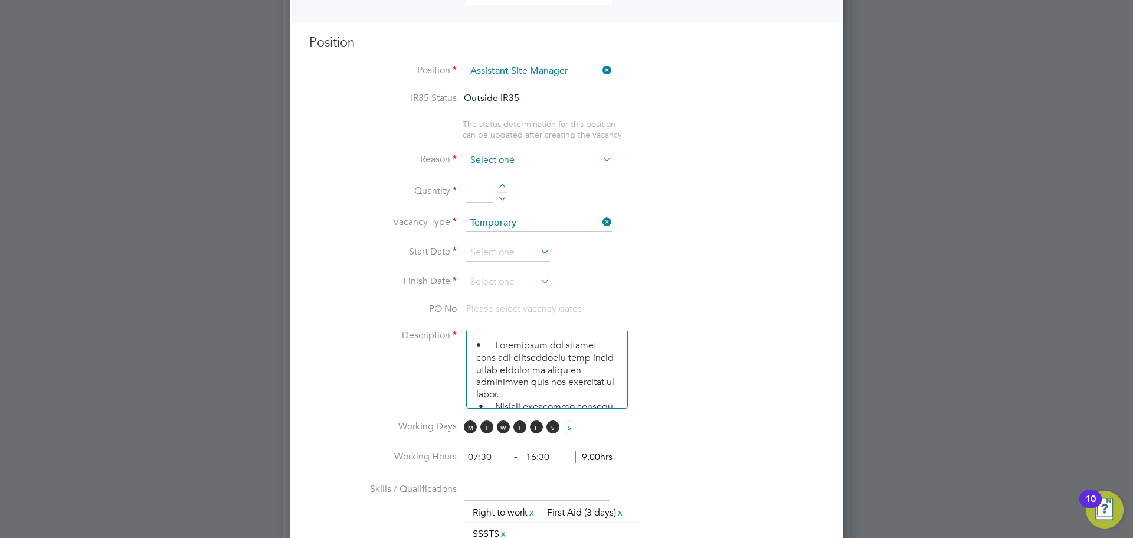
click at [521, 160] on input at bounding box center [539, 161] width 146 height 18
click at [512, 205] on li "Extra Work" at bounding box center [539, 209] width 147 height 15
type input "Extra Work"
click at [500, 185] on div at bounding box center [503, 188] width 10 height 8
type input "1"
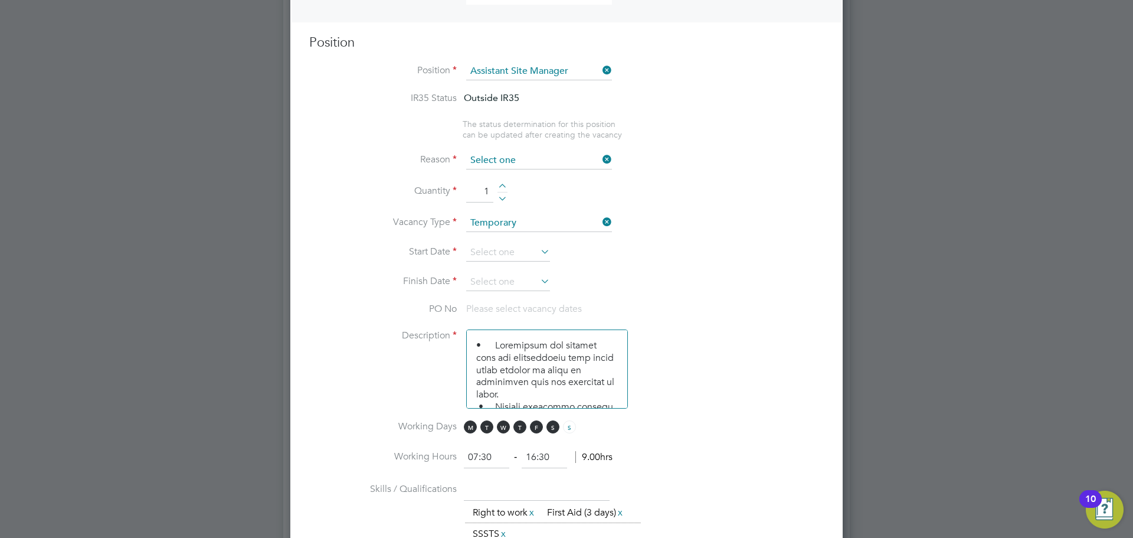
click at [510, 156] on input at bounding box center [539, 161] width 146 height 18
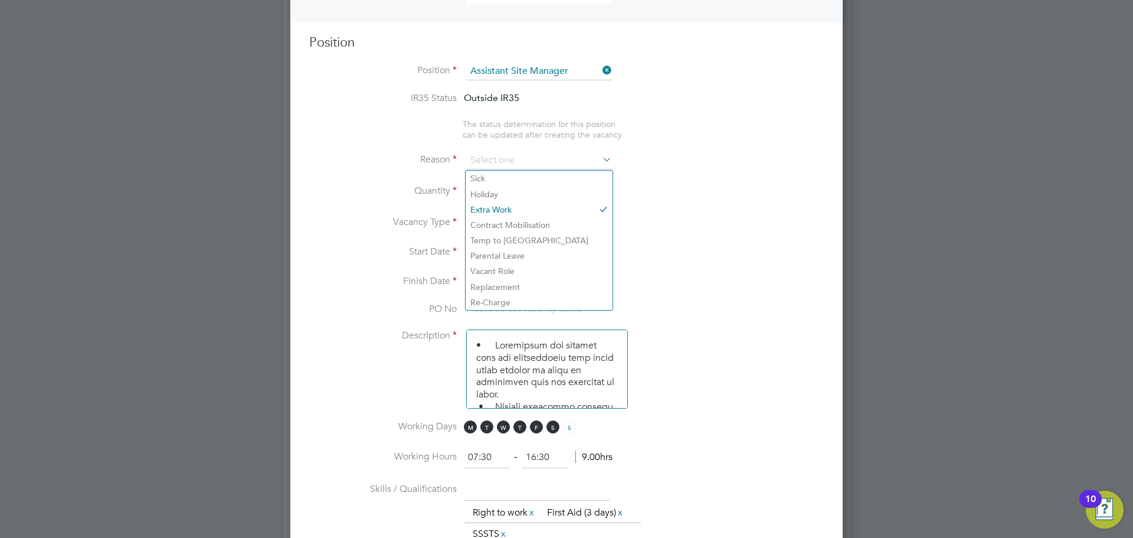
click at [738, 163] on li "Reason" at bounding box center [566, 167] width 515 height 30
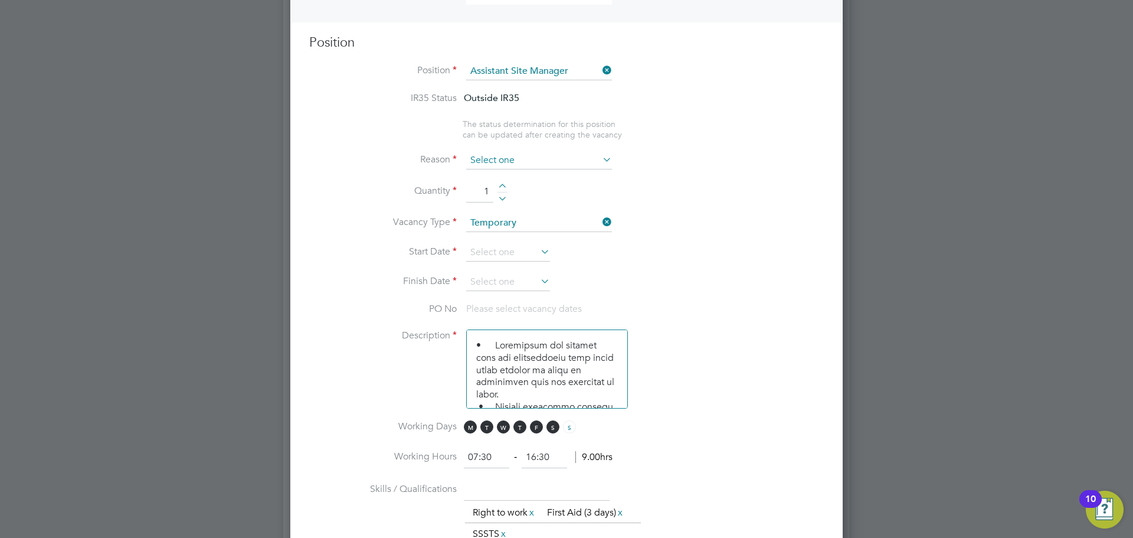
click at [522, 165] on input at bounding box center [539, 161] width 146 height 18
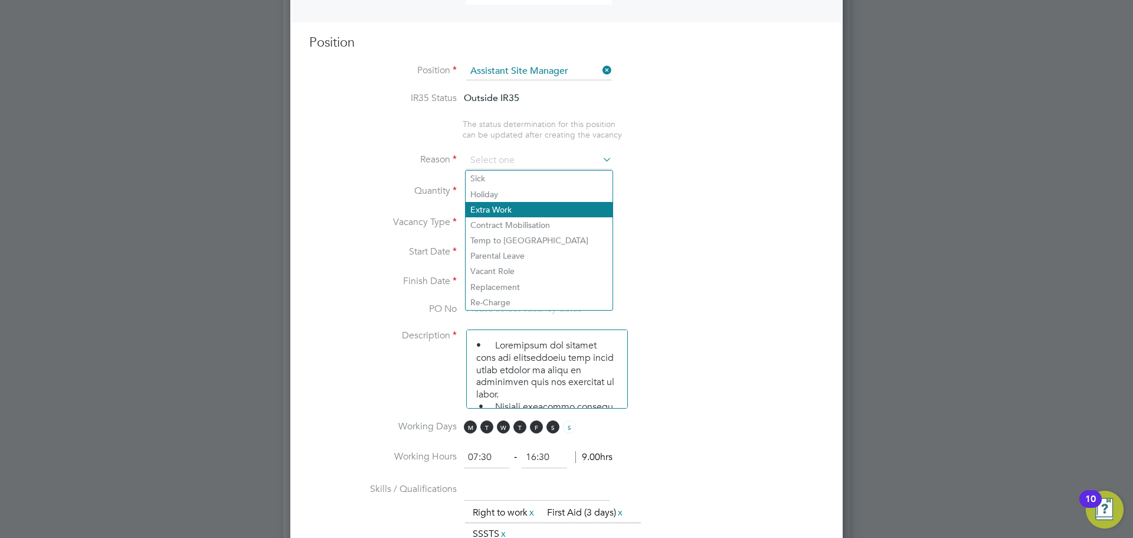
click at [514, 206] on li "Extra Work" at bounding box center [539, 209] width 147 height 15
type input "Extra Work"
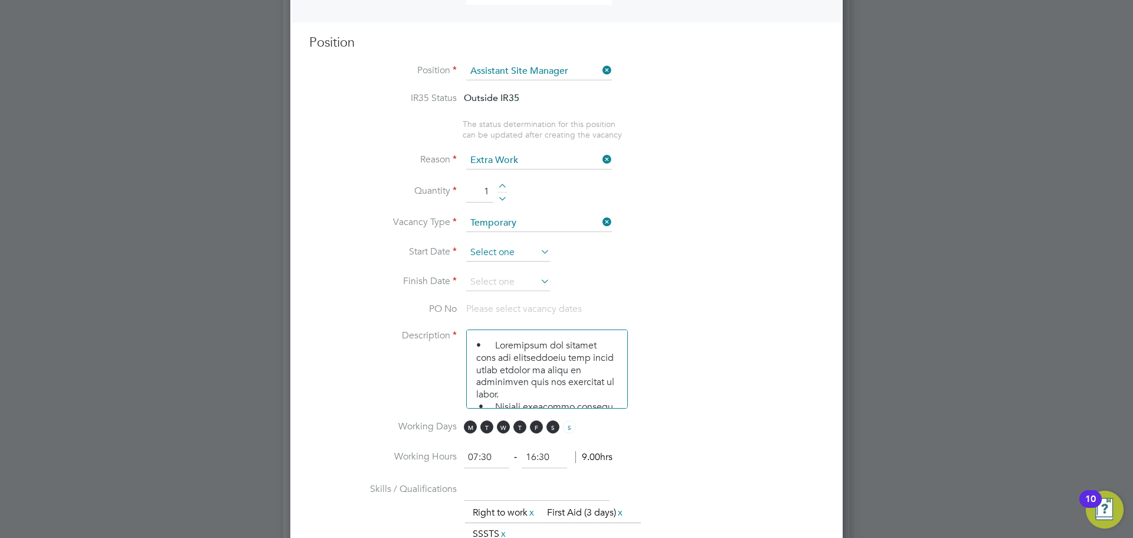
click at [510, 257] on input at bounding box center [508, 253] width 84 height 18
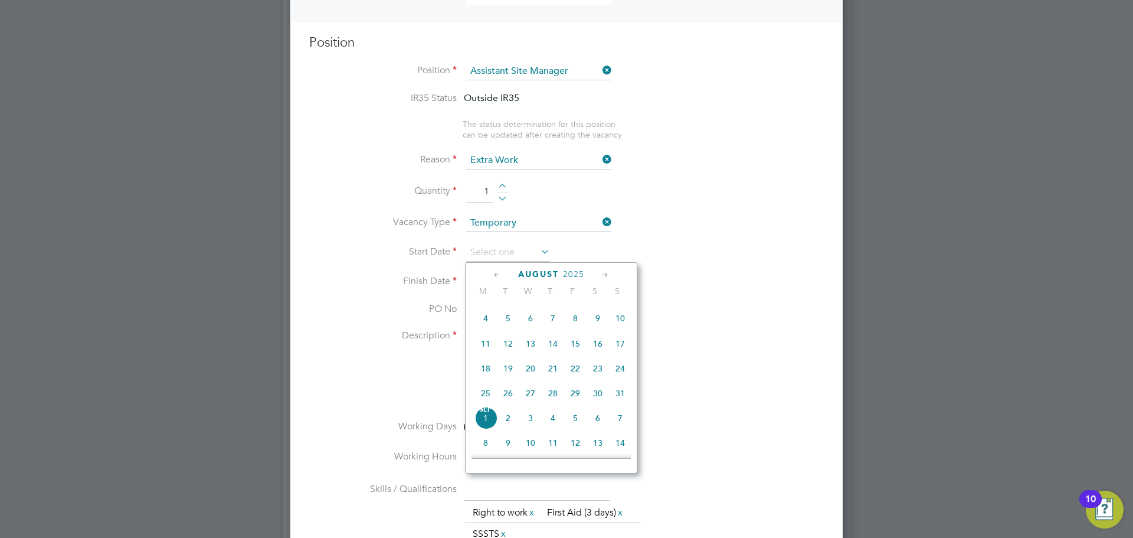
click at [485, 400] on span "25" at bounding box center [486, 393] width 22 height 22
type input "[DATE]"
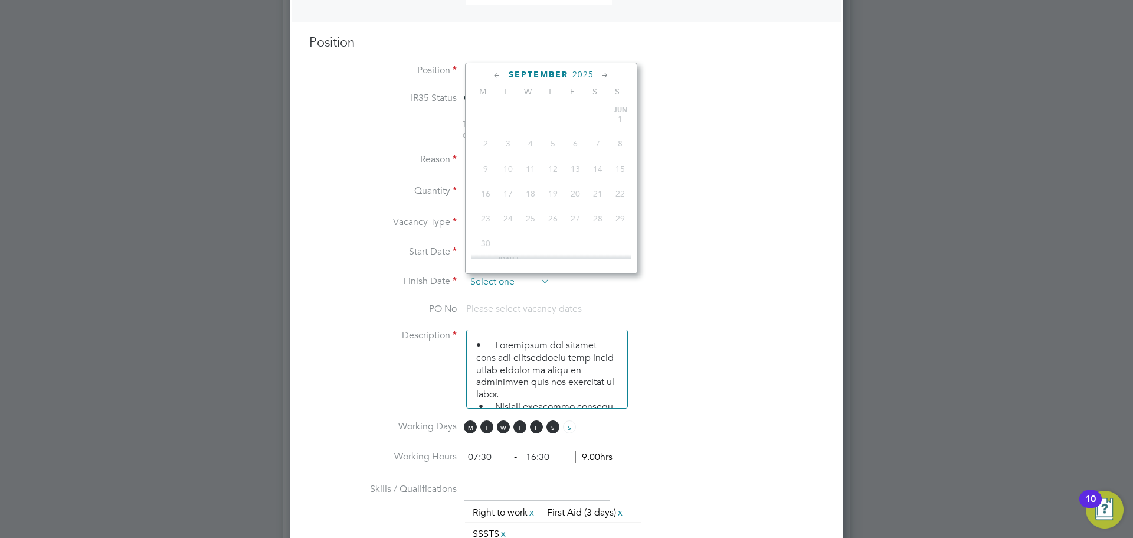
click at [503, 289] on input at bounding box center [508, 282] width 84 height 18
click at [584, 143] on span "29" at bounding box center [575, 134] width 22 height 22
type input "[DATE]"
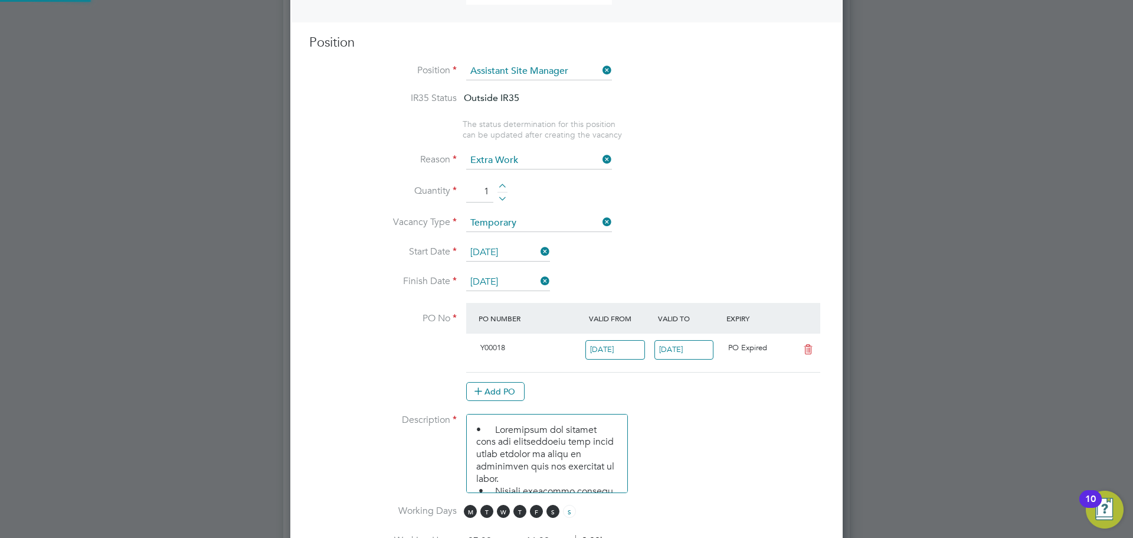
click at [725, 165] on li "Reason Extra Work" at bounding box center [566, 167] width 515 height 30
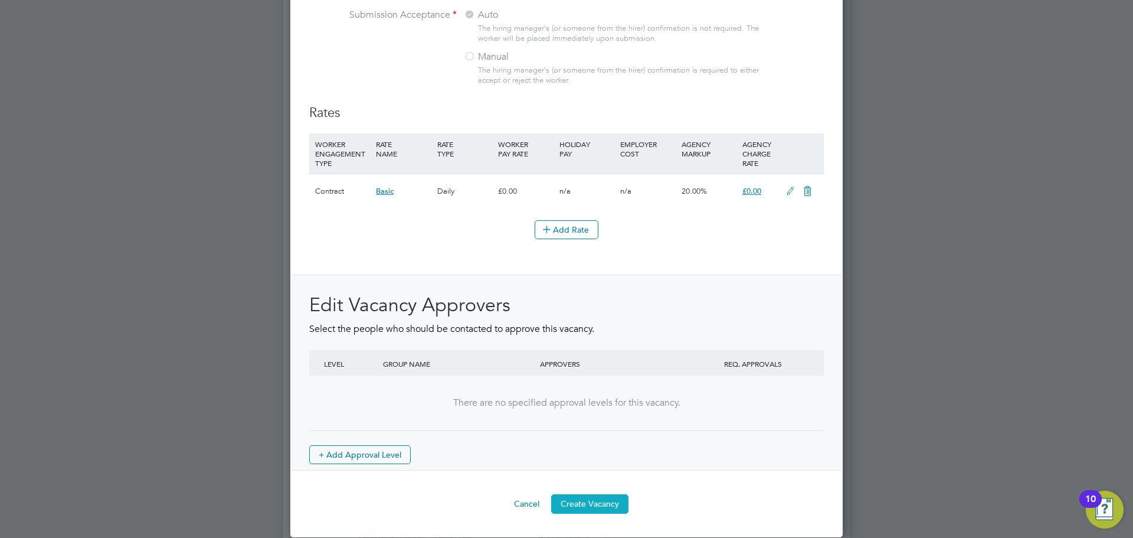
click at [586, 500] on button "Create Vacancy" at bounding box center [589, 503] width 77 height 19
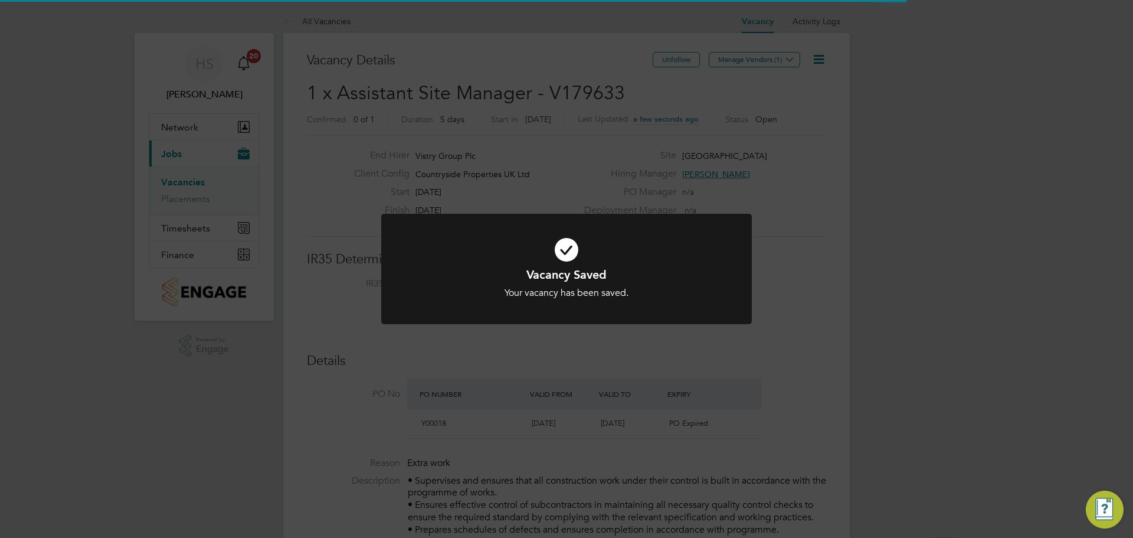
drag, startPoint x: 924, startPoint y: 257, endPoint x: 891, endPoint y: 258, distance: 33.1
click at [924, 258] on div "Vacancy Saved Your vacancy has been saved. Cancel Okay" at bounding box center [566, 269] width 1133 height 538
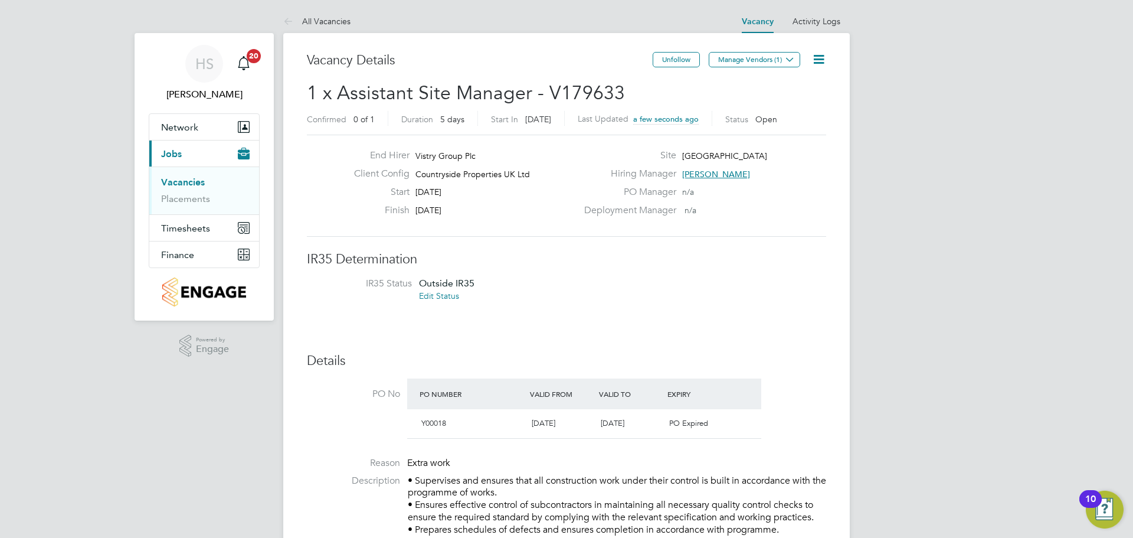
click at [818, 60] on icon at bounding box center [819, 59] width 15 height 15
click at [770, 86] on li "Edit Vacancy e" at bounding box center [790, 87] width 68 height 17
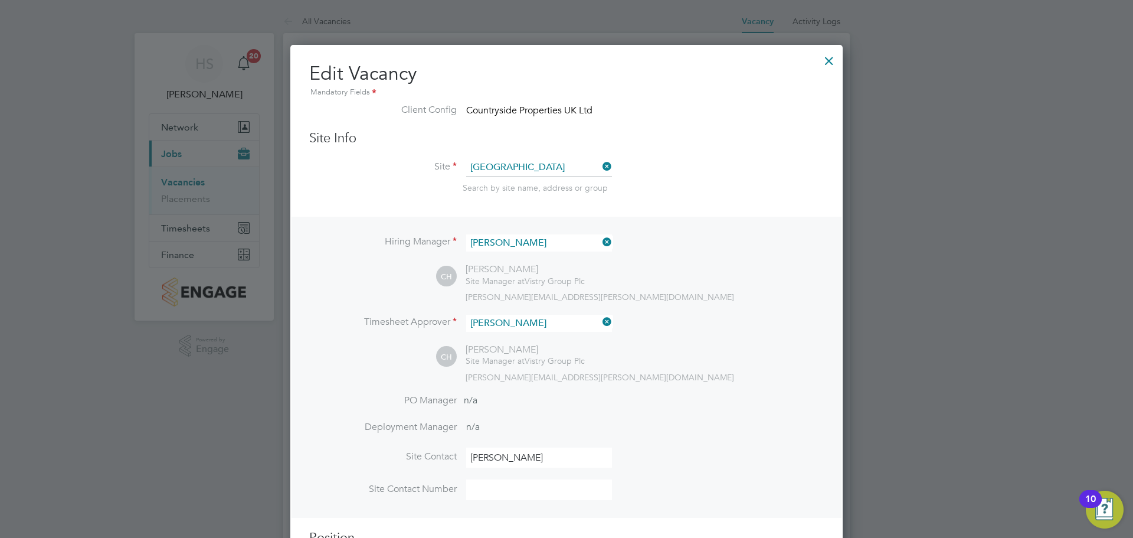
click at [835, 57] on div at bounding box center [829, 57] width 21 height 21
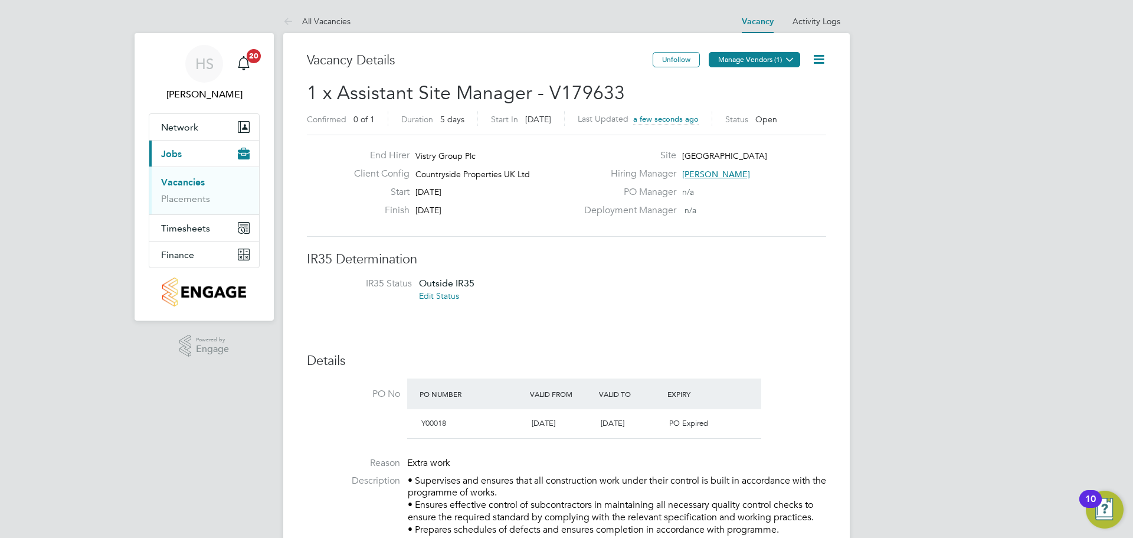
click at [754, 57] on button "Manage Vendors (1)" at bounding box center [754, 59] width 91 height 15
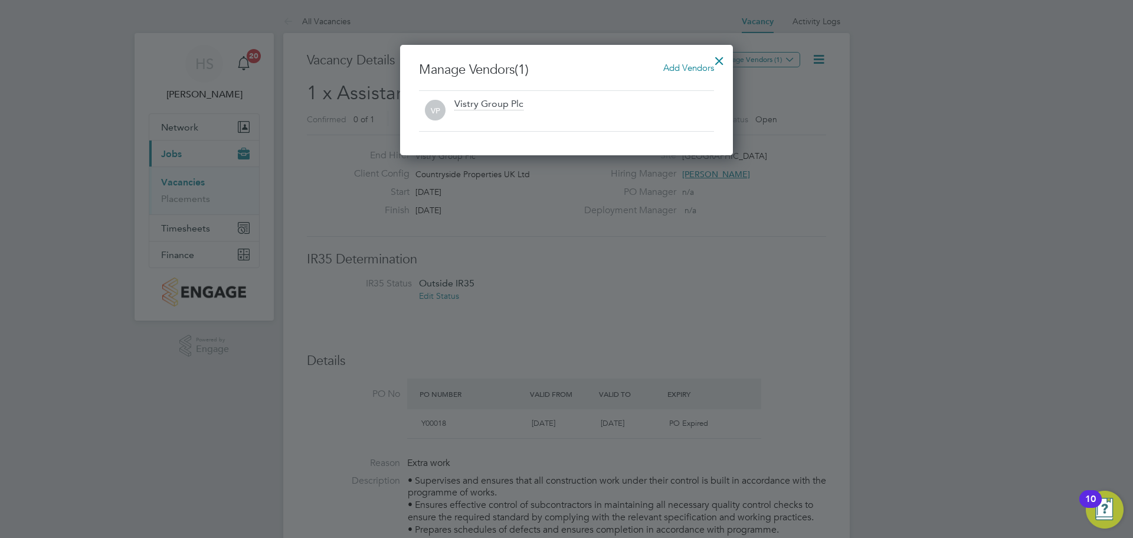
click at [707, 64] on span "Add Vendors" at bounding box center [688, 67] width 51 height 11
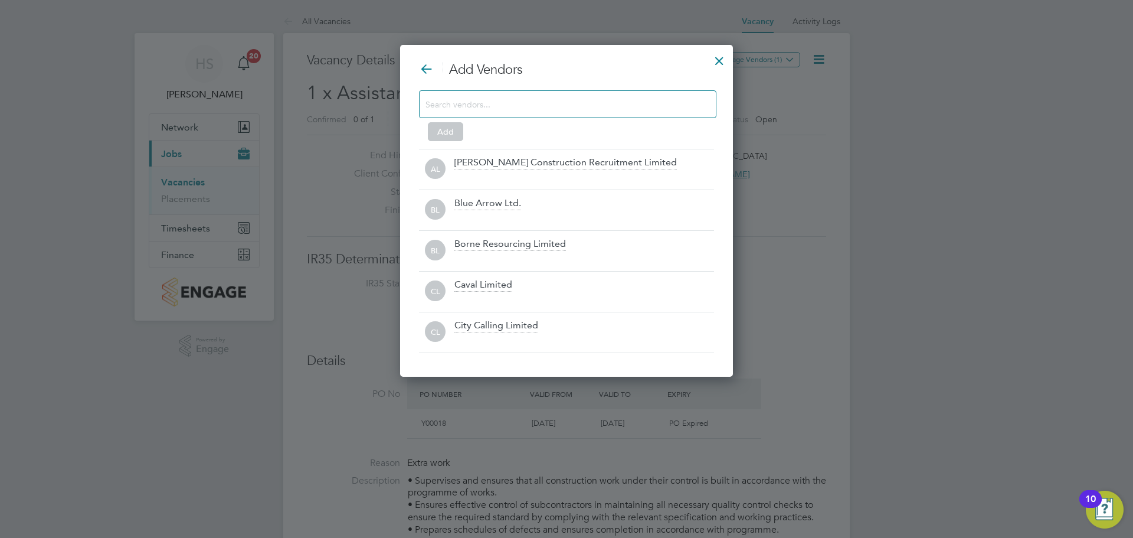
click at [609, 116] on div at bounding box center [567, 104] width 297 height 28
click at [613, 109] on input at bounding box center [559, 103] width 266 height 15
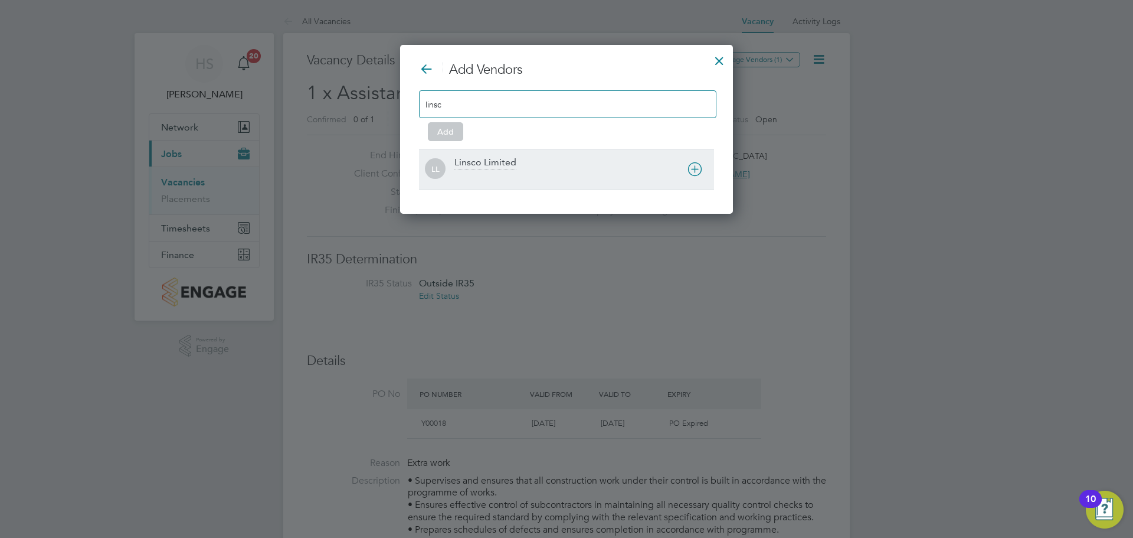
type input "linsc"
click at [542, 168] on div "Linsco Limited" at bounding box center [584, 169] width 260 height 26
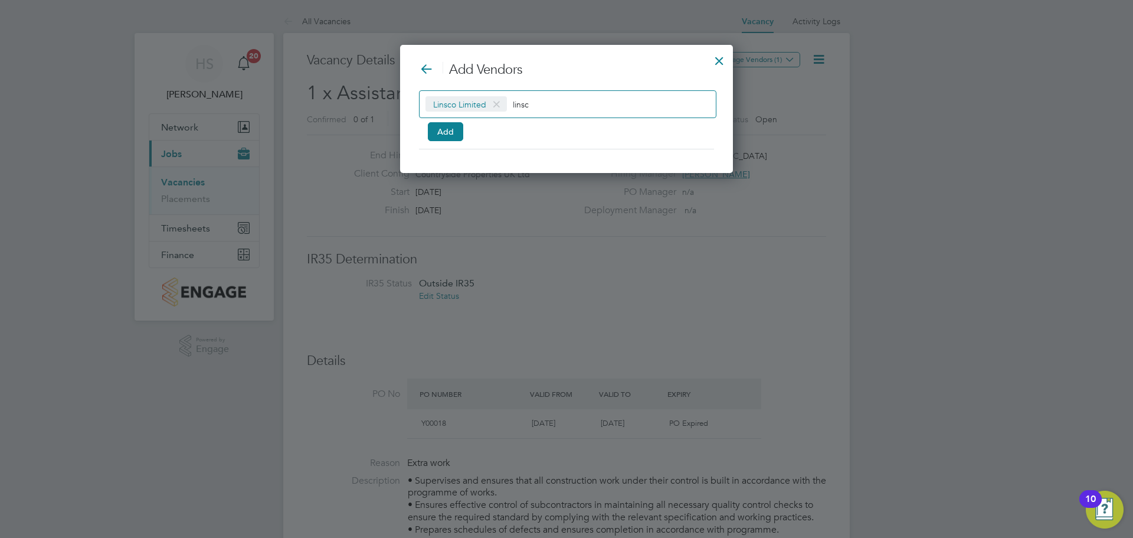
click at [466, 133] on div "Linsco Limited linsc Add" at bounding box center [566, 113] width 295 height 47
click at [442, 133] on button "Add" at bounding box center [445, 131] width 35 height 19
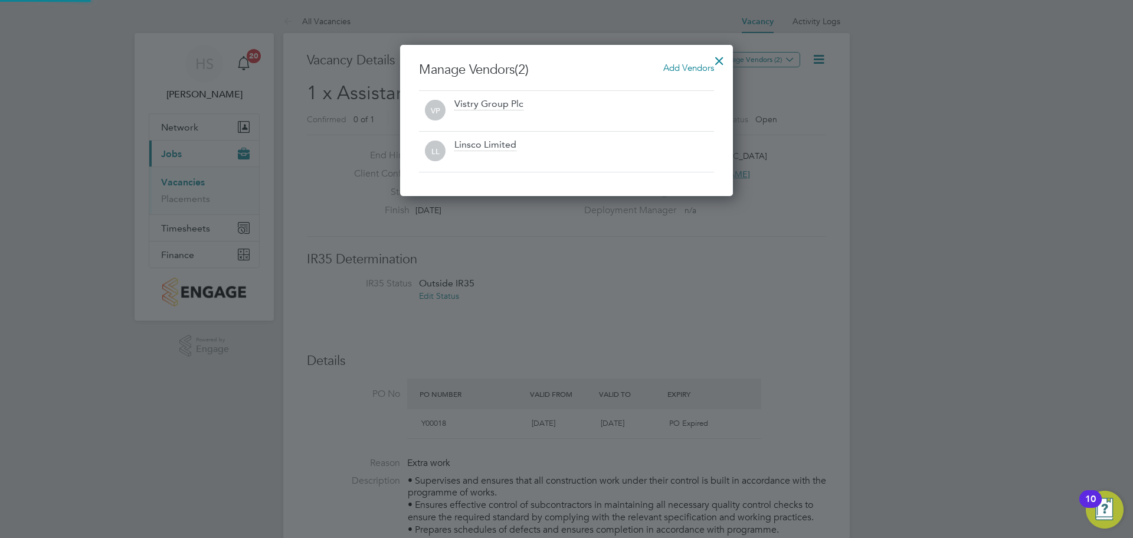
click at [858, 132] on div at bounding box center [566, 269] width 1133 height 538
click at [722, 60] on div at bounding box center [719, 57] width 21 height 21
